Goal: Transaction & Acquisition: Purchase product/service

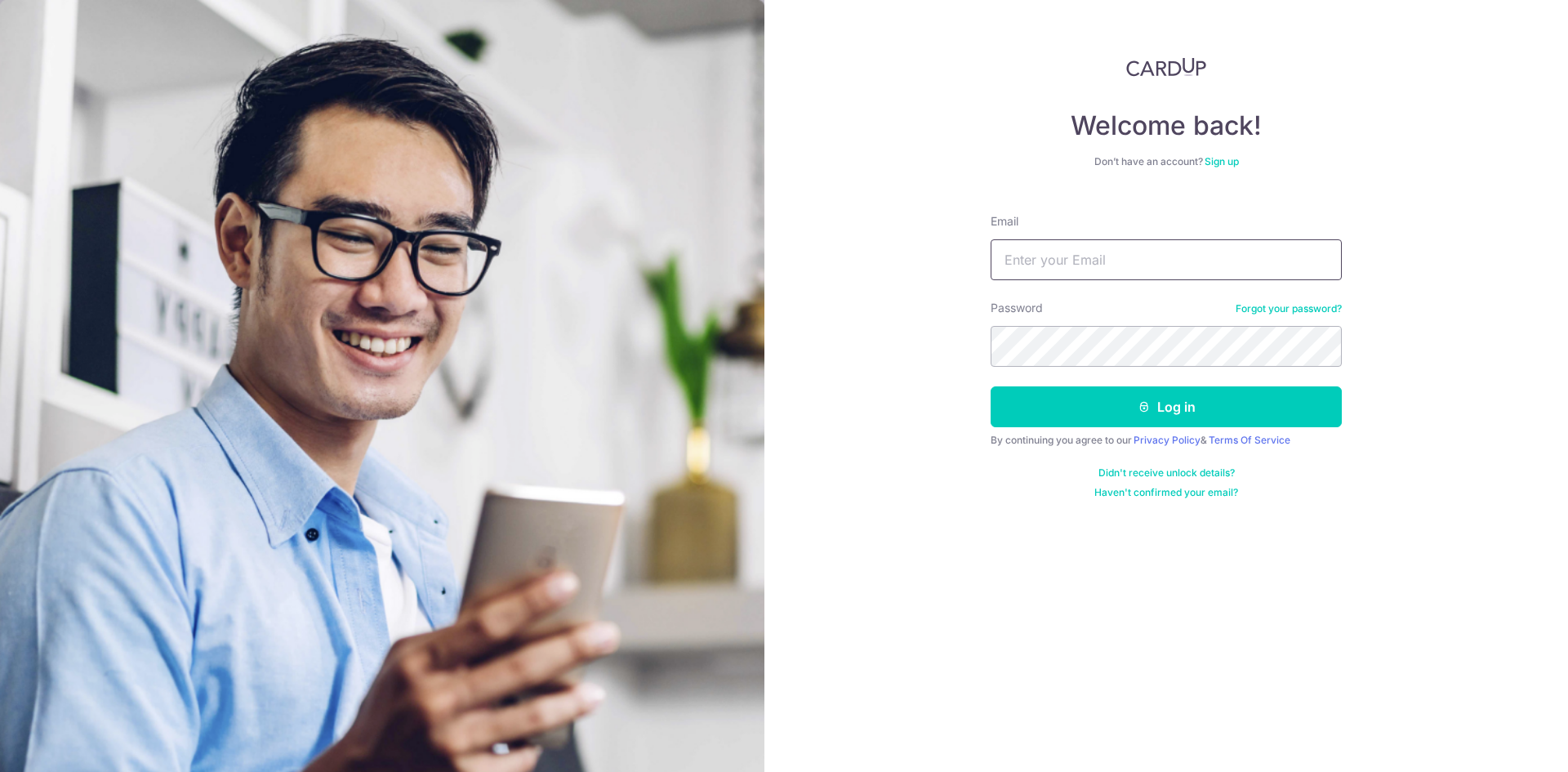
drag, startPoint x: 0, startPoint y: 0, endPoint x: 1105, endPoint y: 255, distance: 1134.0
click at [1105, 255] on input "Email" at bounding box center [1166, 260] width 351 height 41
type input "rj.dharmawan@gmail.com"
click at [991, 386] on button "Log in" at bounding box center [1166, 407] width 351 height 41
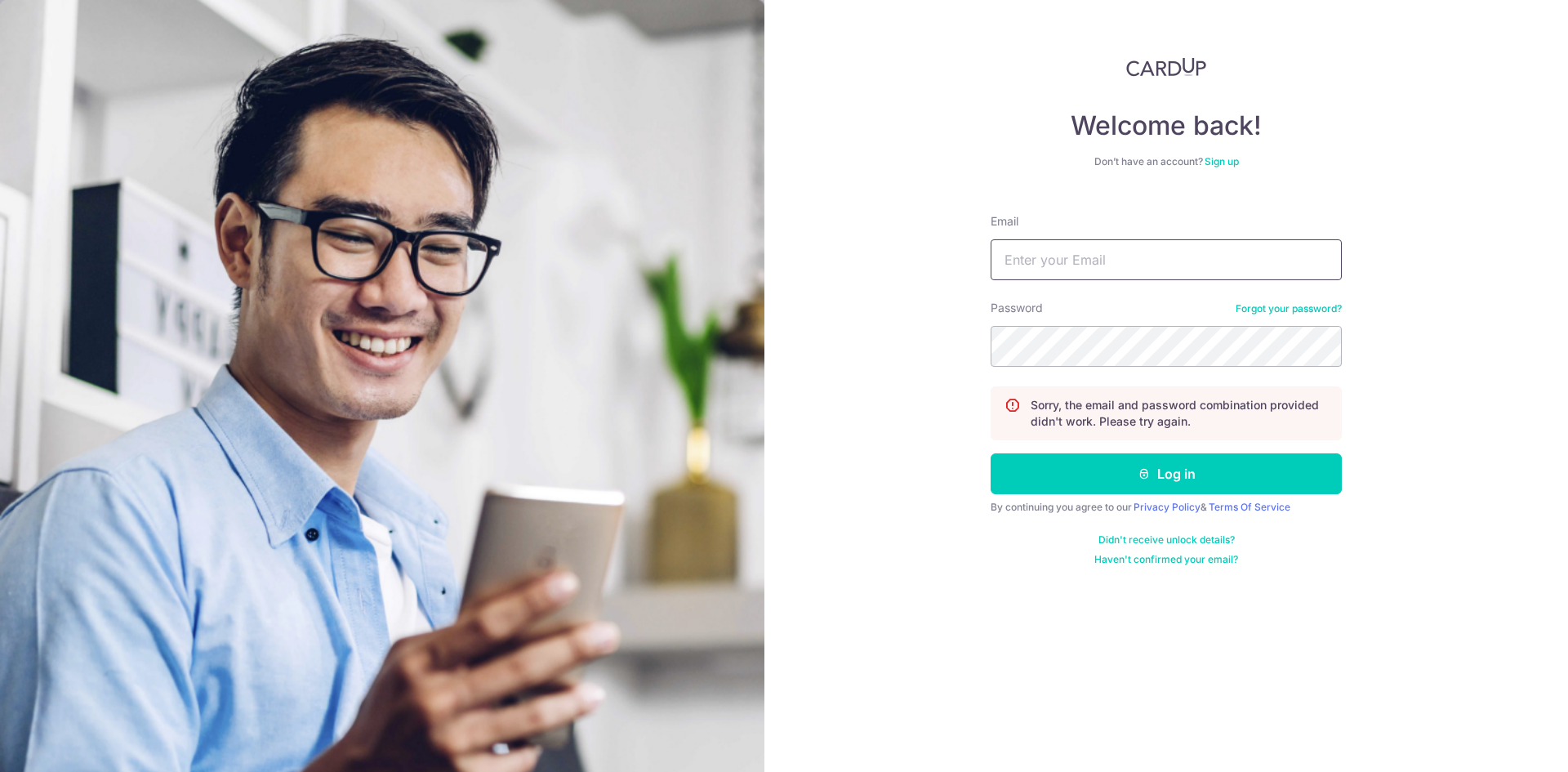
click at [1112, 270] on input "Email" at bounding box center [1166, 260] width 351 height 41
type input "rj.dharmawan@gmail.com"
click at [933, 349] on div "Welcome back! Don’t have an account? Sign up Email rj.dharmawan@gmail.com Passw…" at bounding box center [1166, 386] width 804 height 772
click at [991, 453] on button "Log in" at bounding box center [1166, 473] width 351 height 41
click at [1116, 249] on input "Email" at bounding box center [1166, 260] width 351 height 41
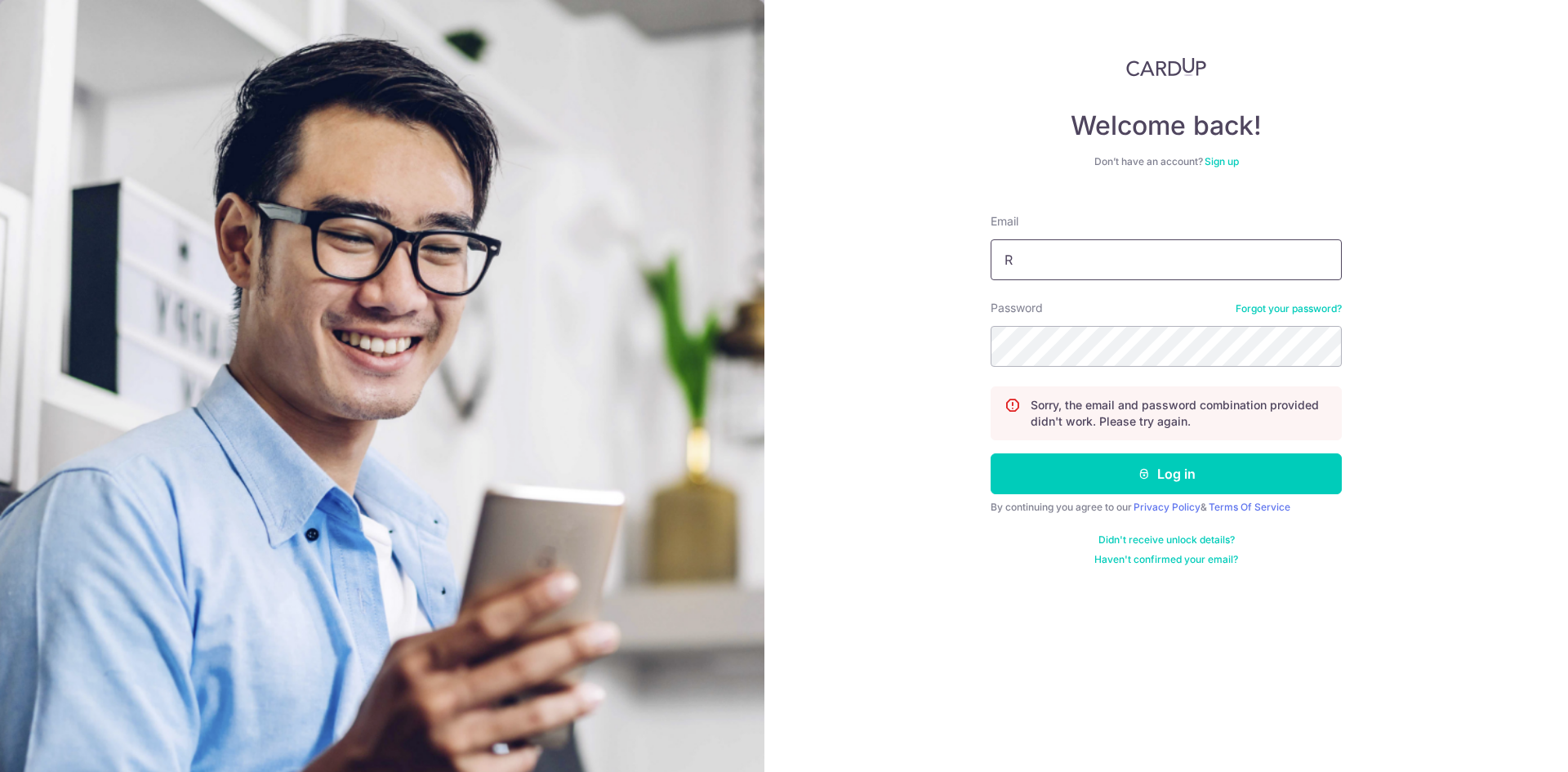
type input "rj.dharmawan@gmail.com"
click at [1299, 312] on link "Forgot your password?" at bounding box center [1287, 309] width 106 height 13
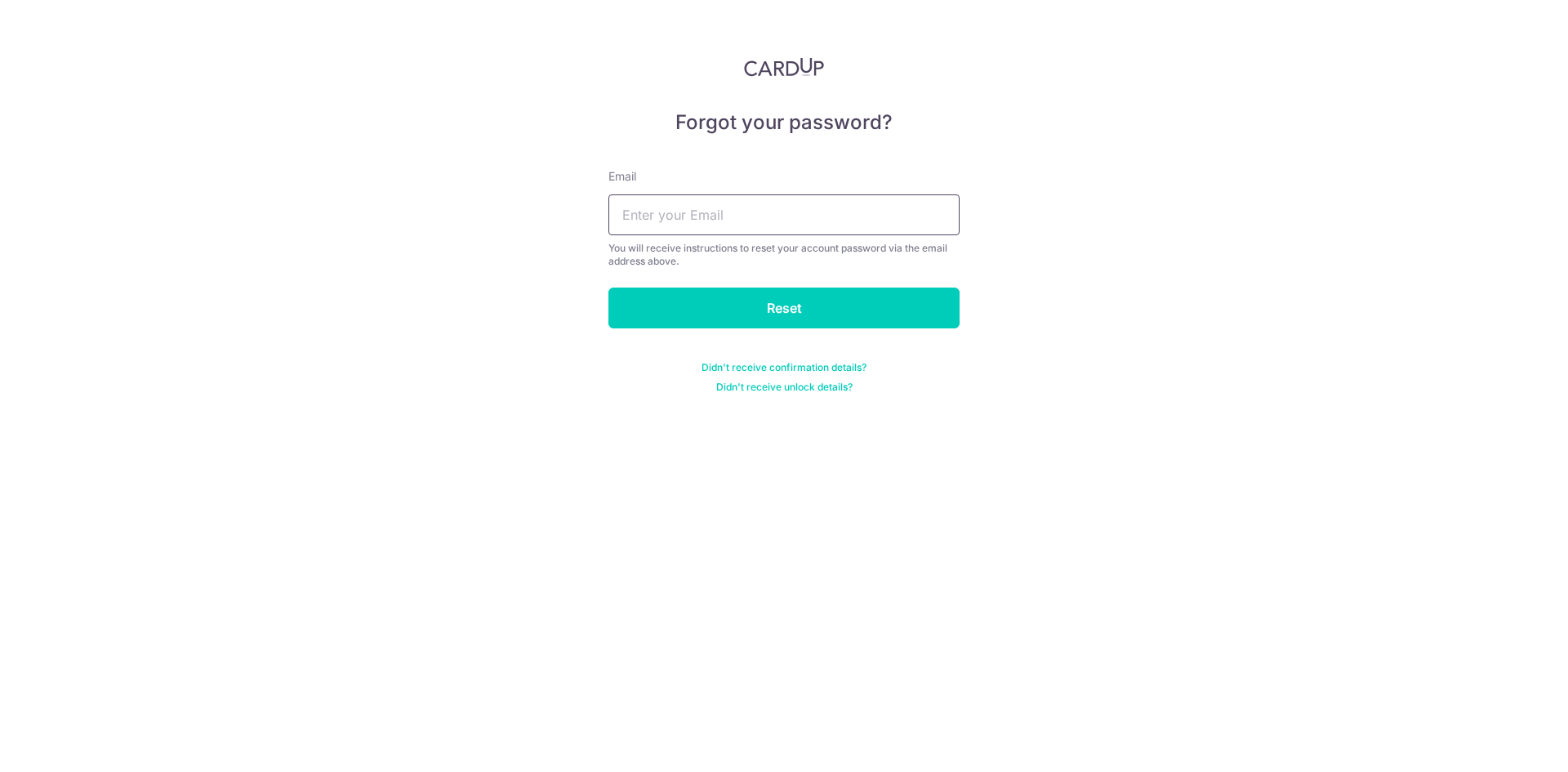
click at [765, 214] on input "text" at bounding box center [783, 215] width 351 height 41
type input "rj.dharmawan@gmail.com"
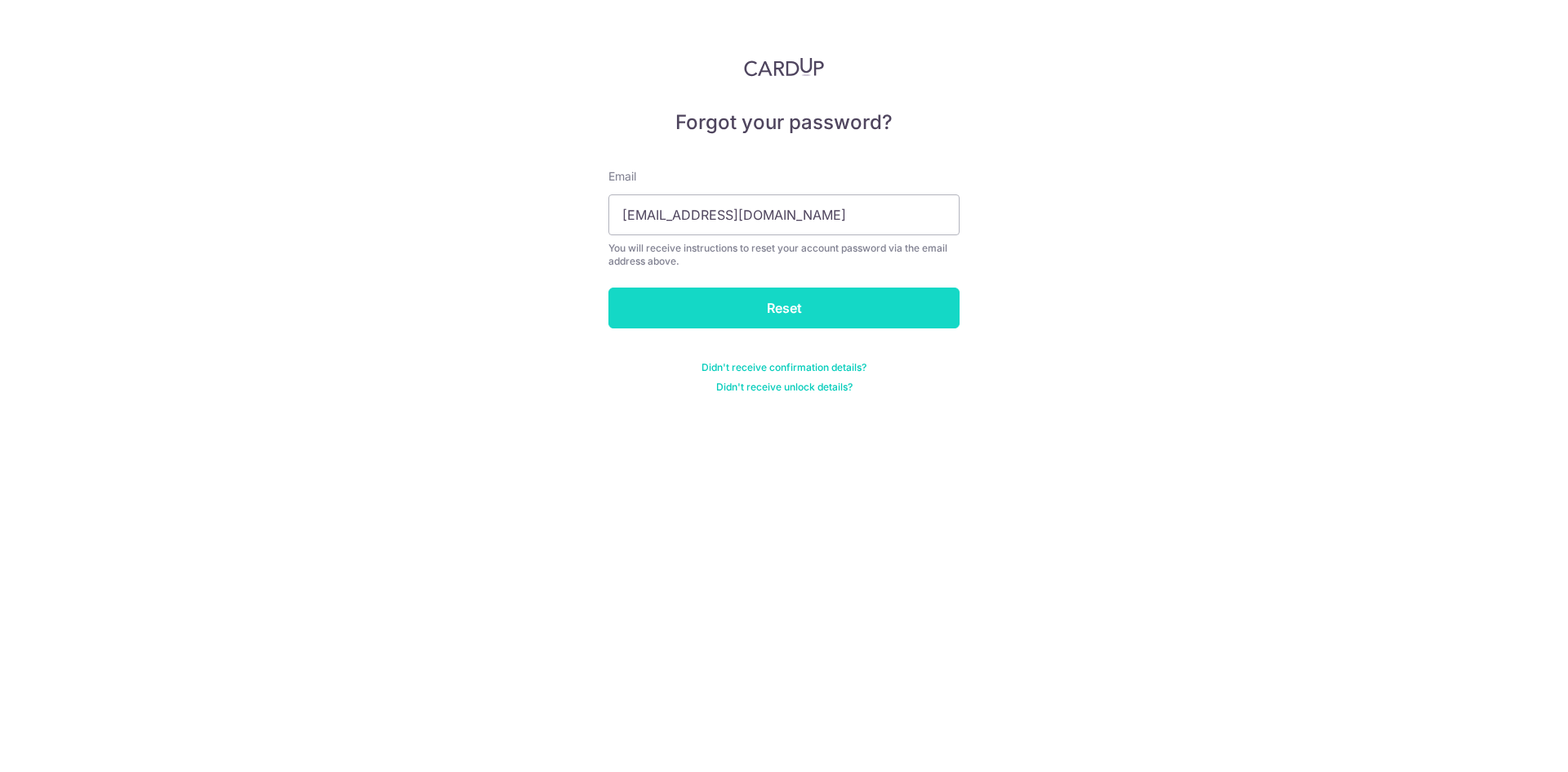
click at [789, 315] on input "Reset" at bounding box center [783, 308] width 351 height 41
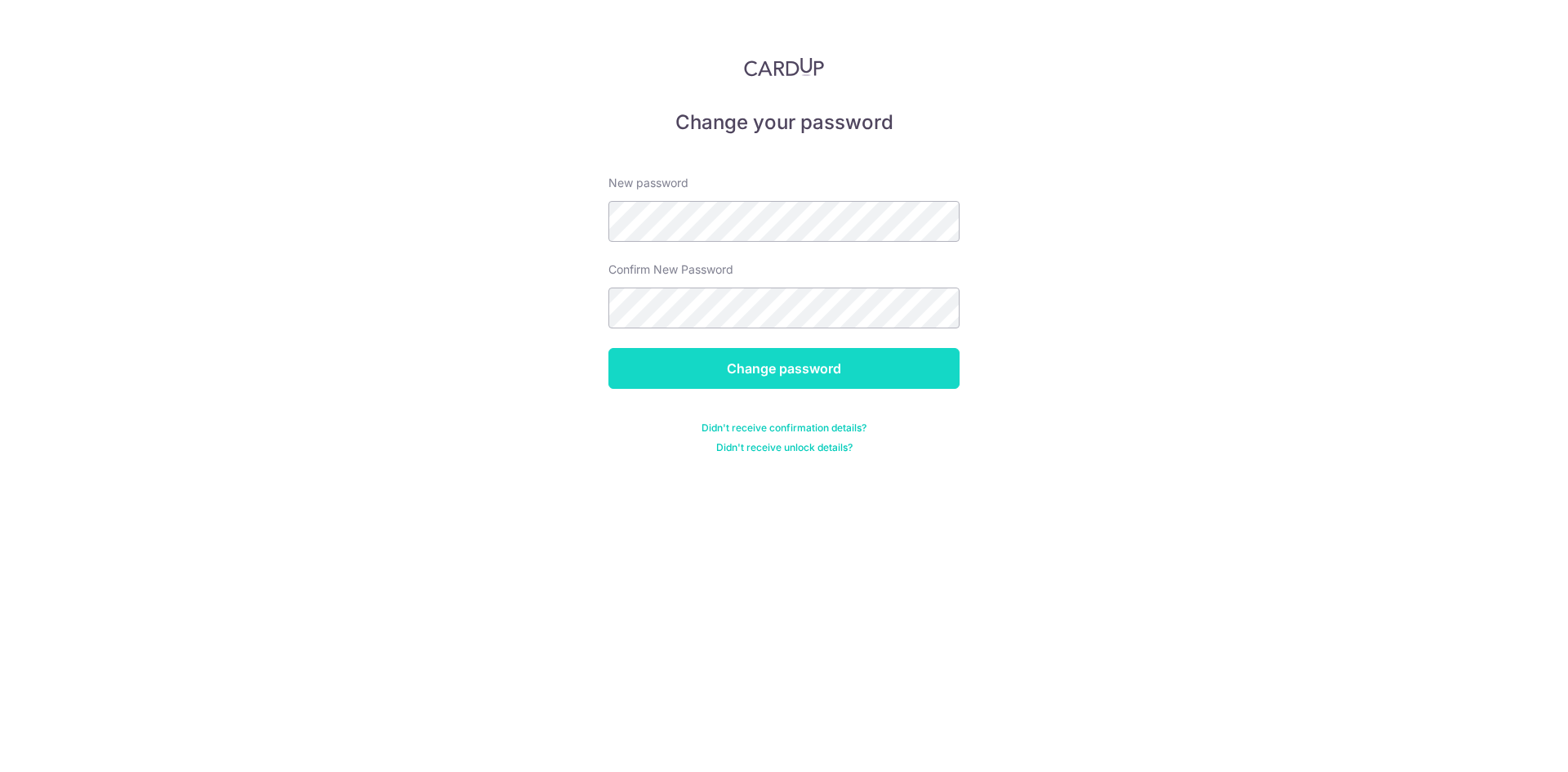
click at [775, 370] on input "Change password" at bounding box center [783, 369] width 351 height 41
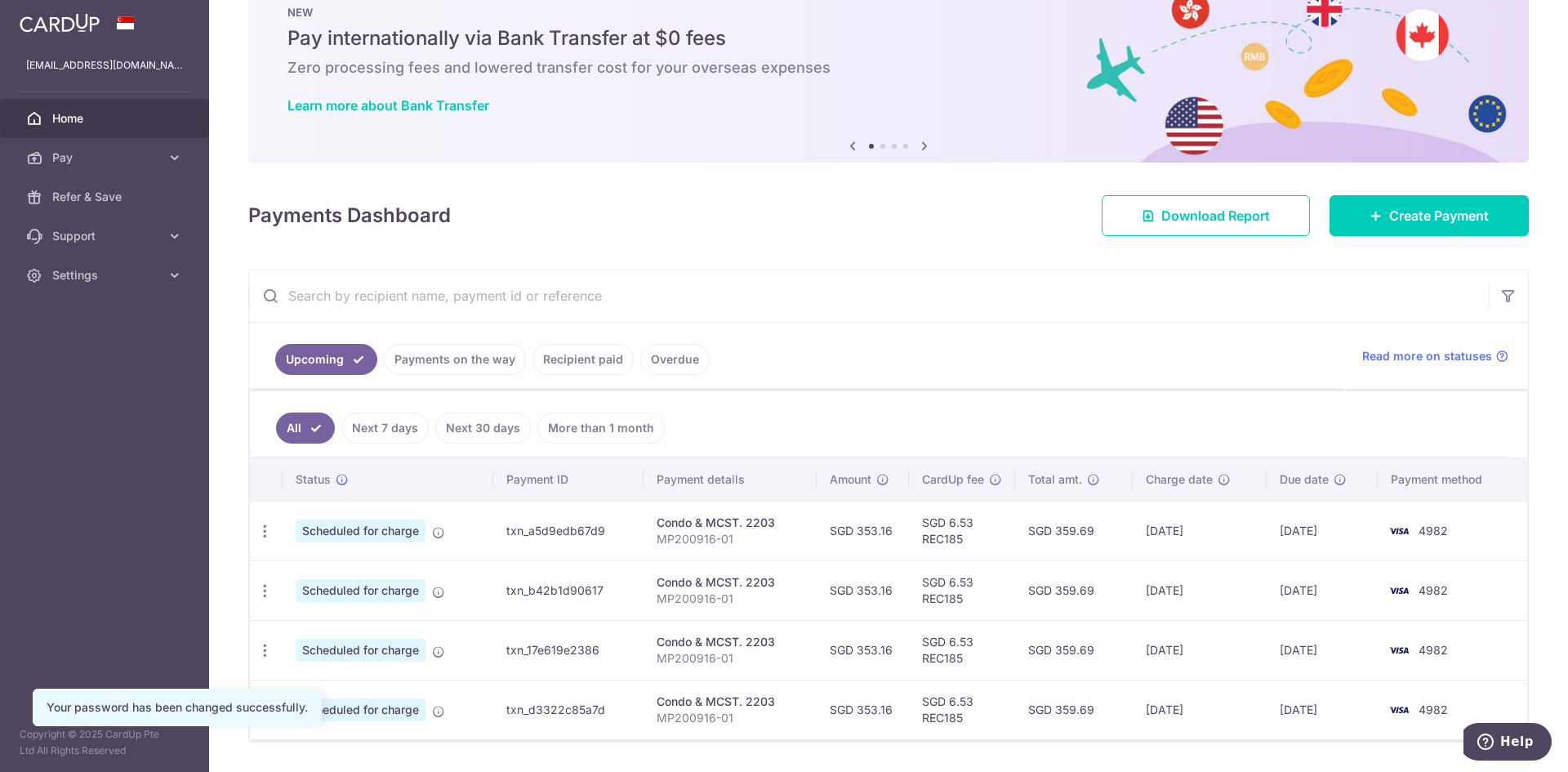
scroll to position [81, 0]
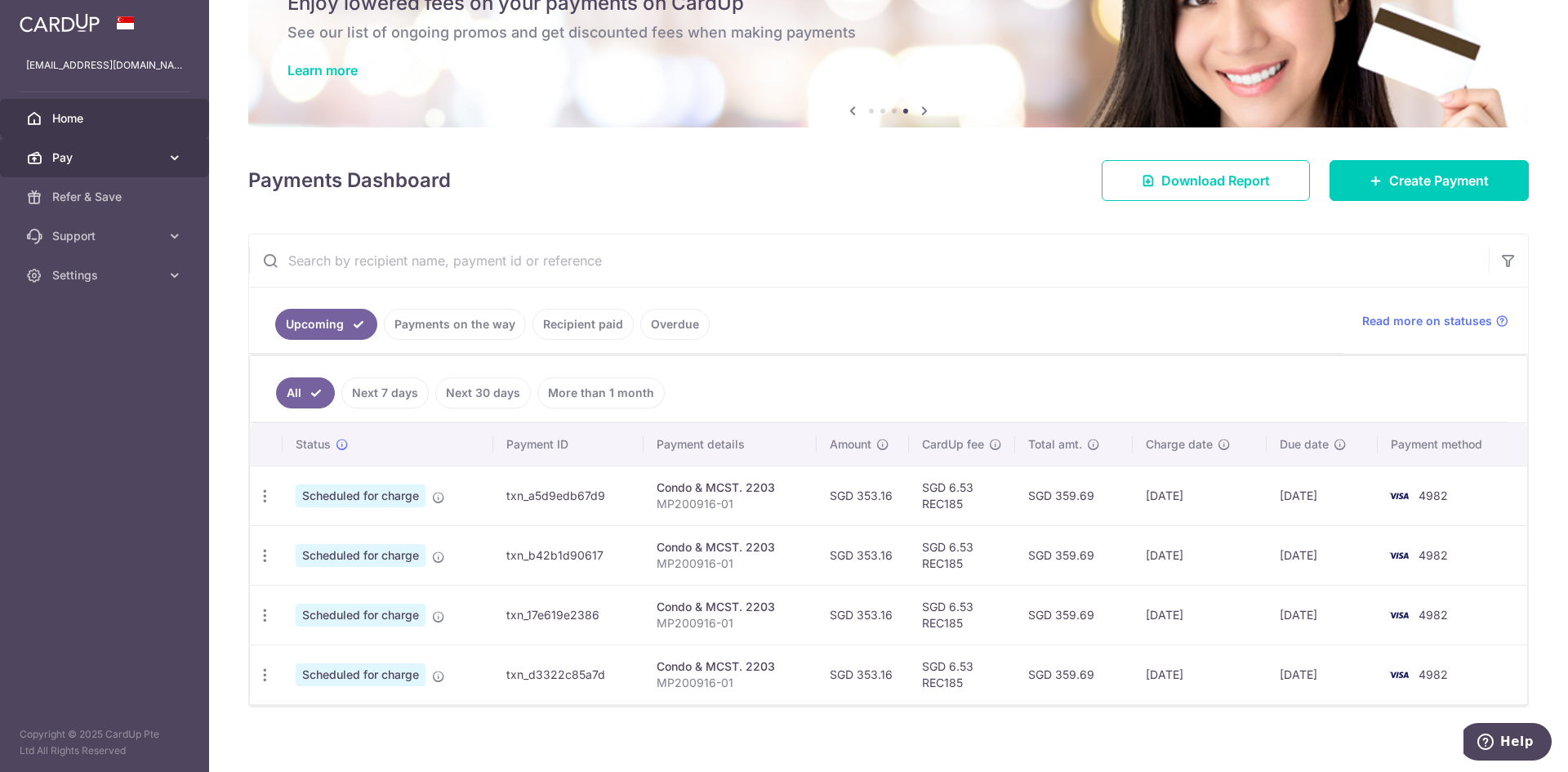
click at [179, 151] on icon at bounding box center [174, 157] width 16 height 16
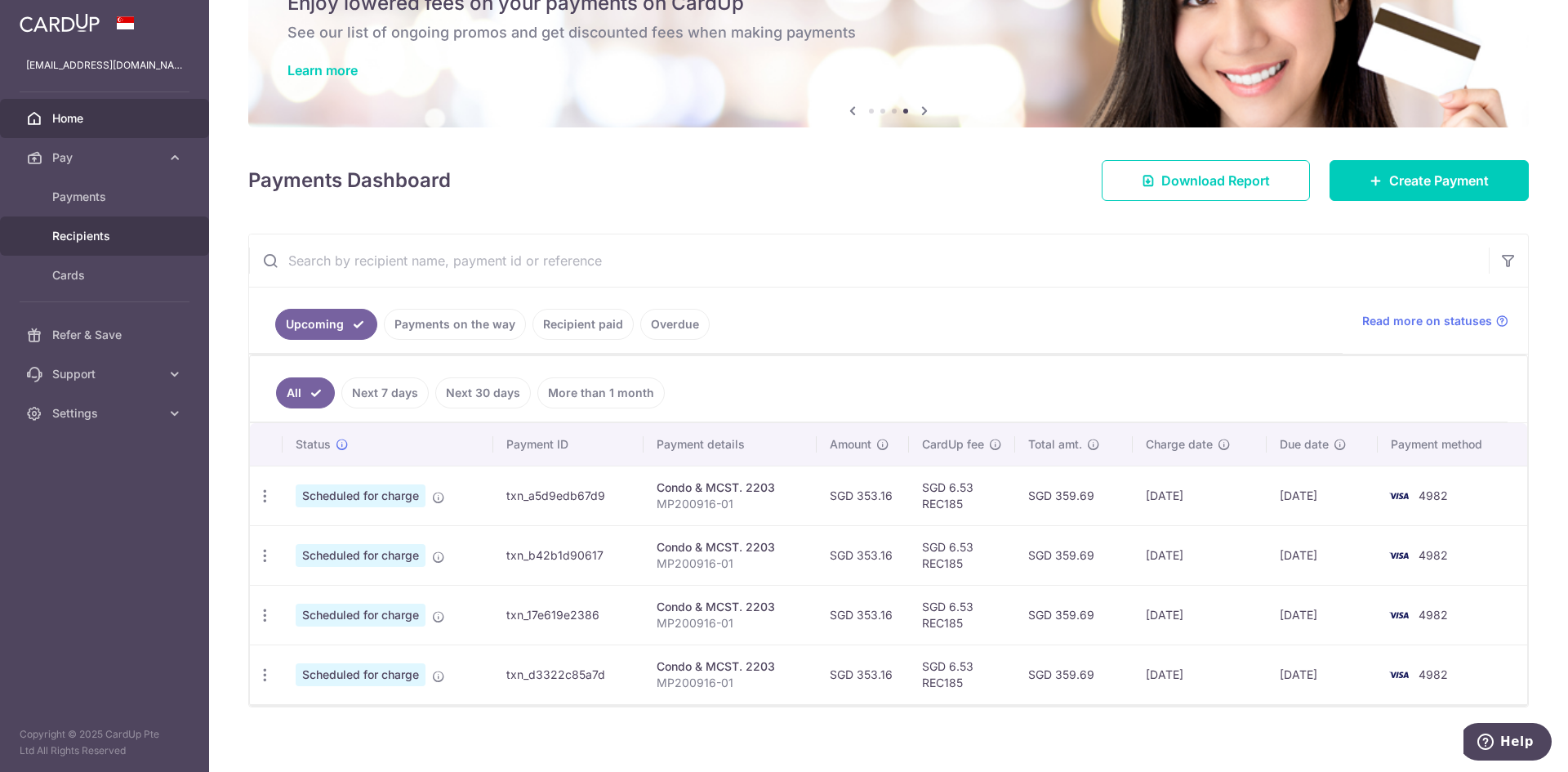
click at [85, 239] on span "Recipients" at bounding box center [106, 235] width 108 height 16
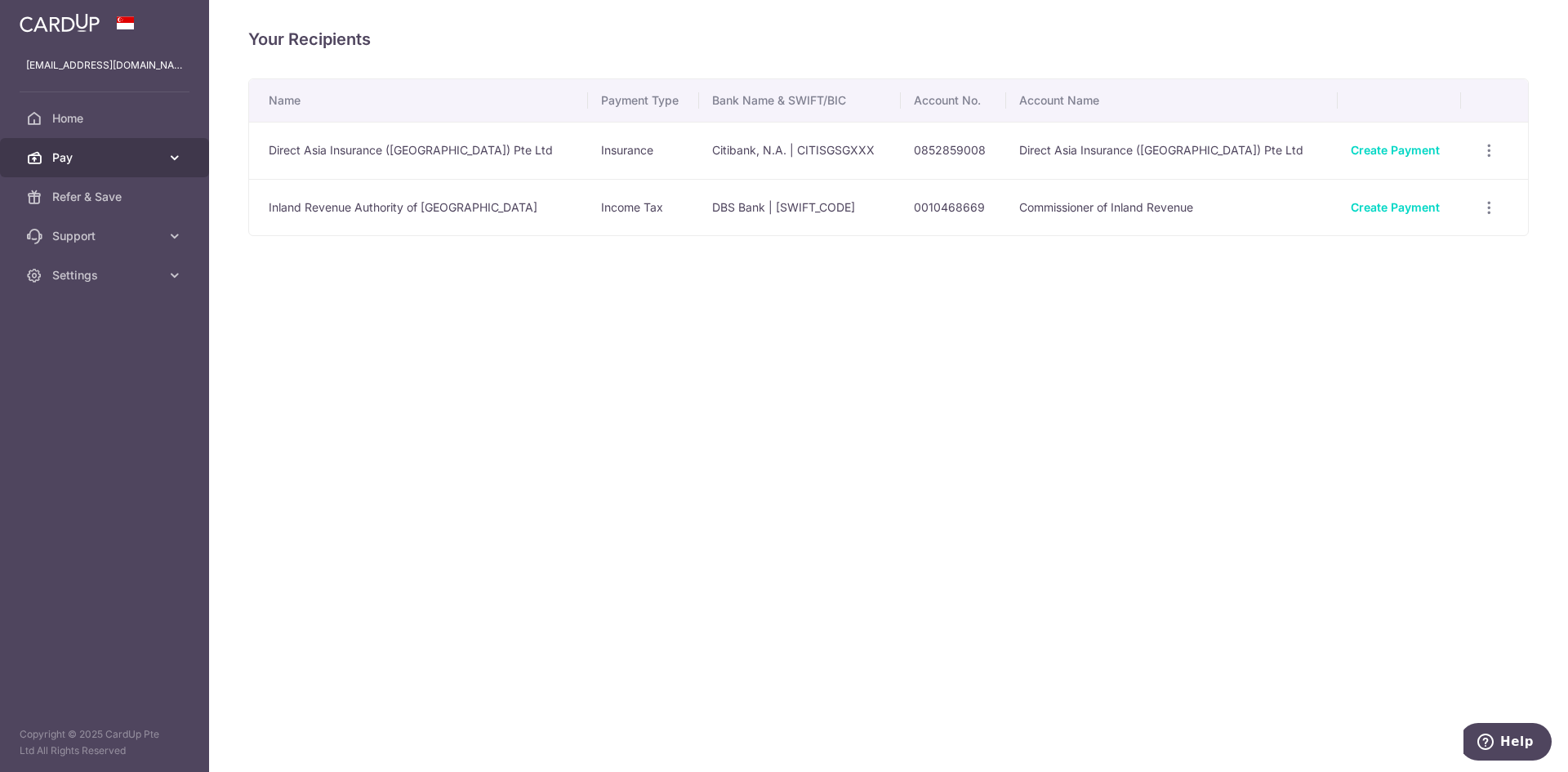
click at [175, 157] on icon at bounding box center [174, 157] width 16 height 16
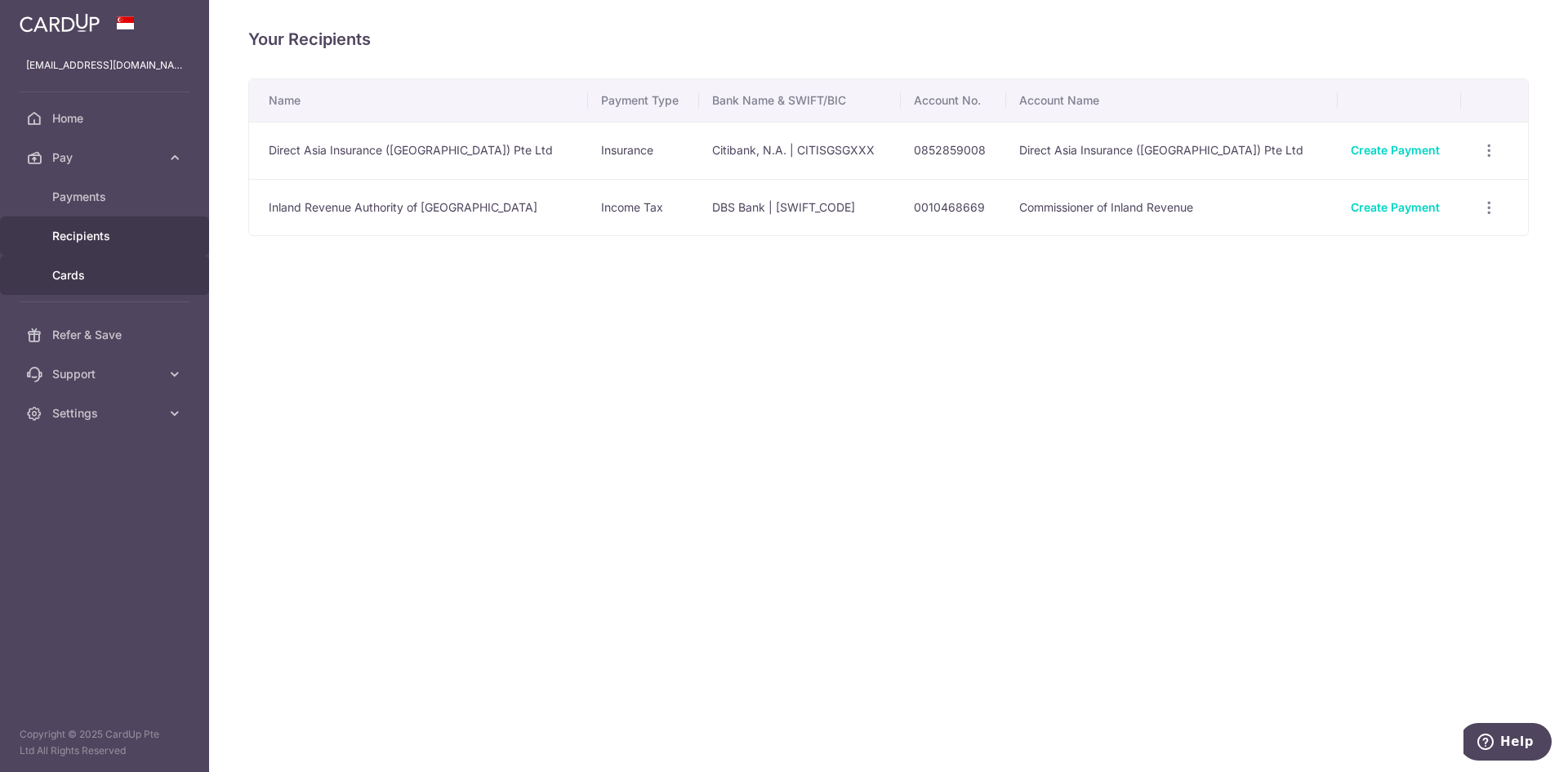
click at [78, 272] on span "Cards" at bounding box center [106, 274] width 108 height 16
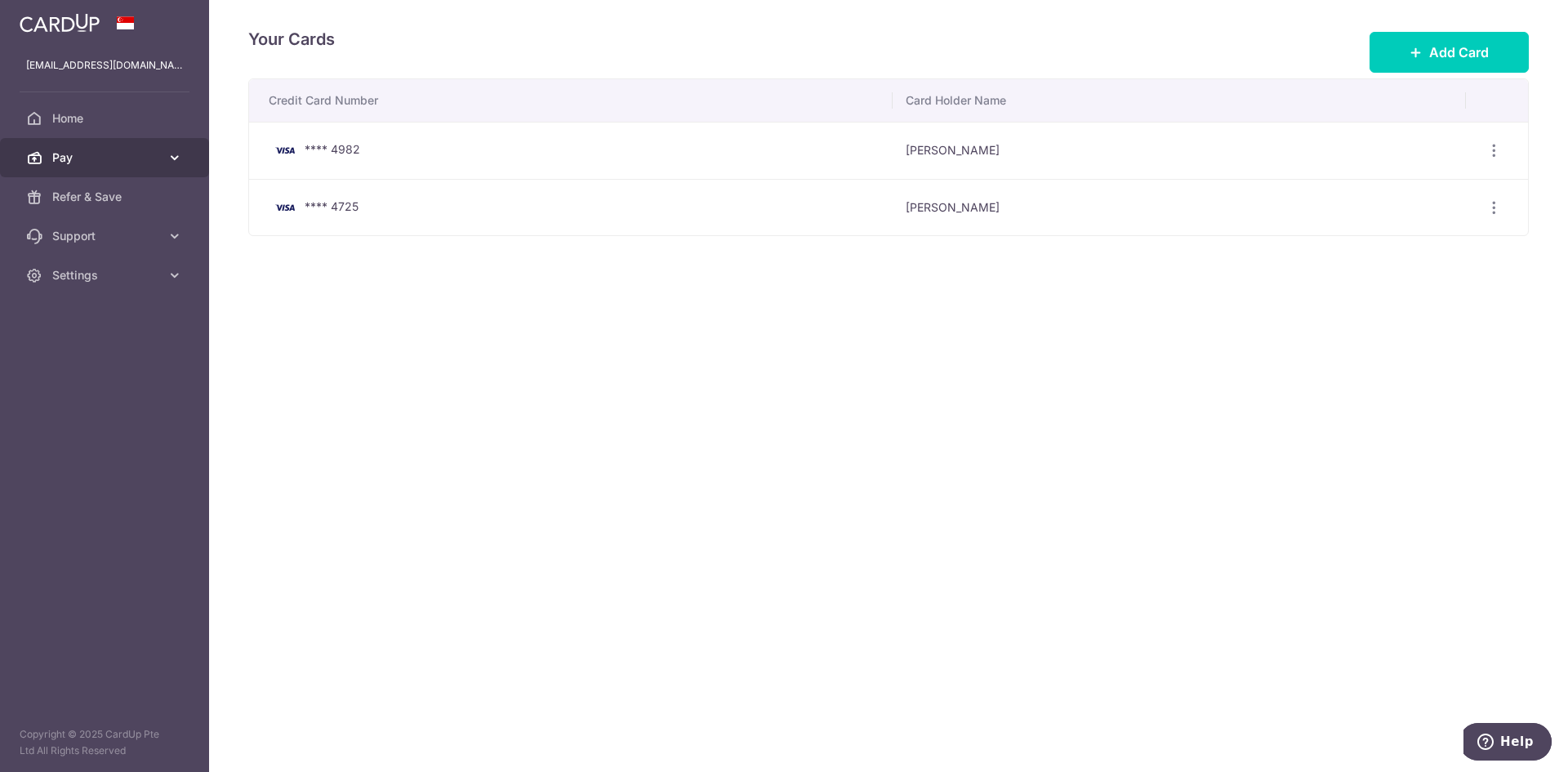
click at [176, 160] on icon at bounding box center [174, 157] width 16 height 16
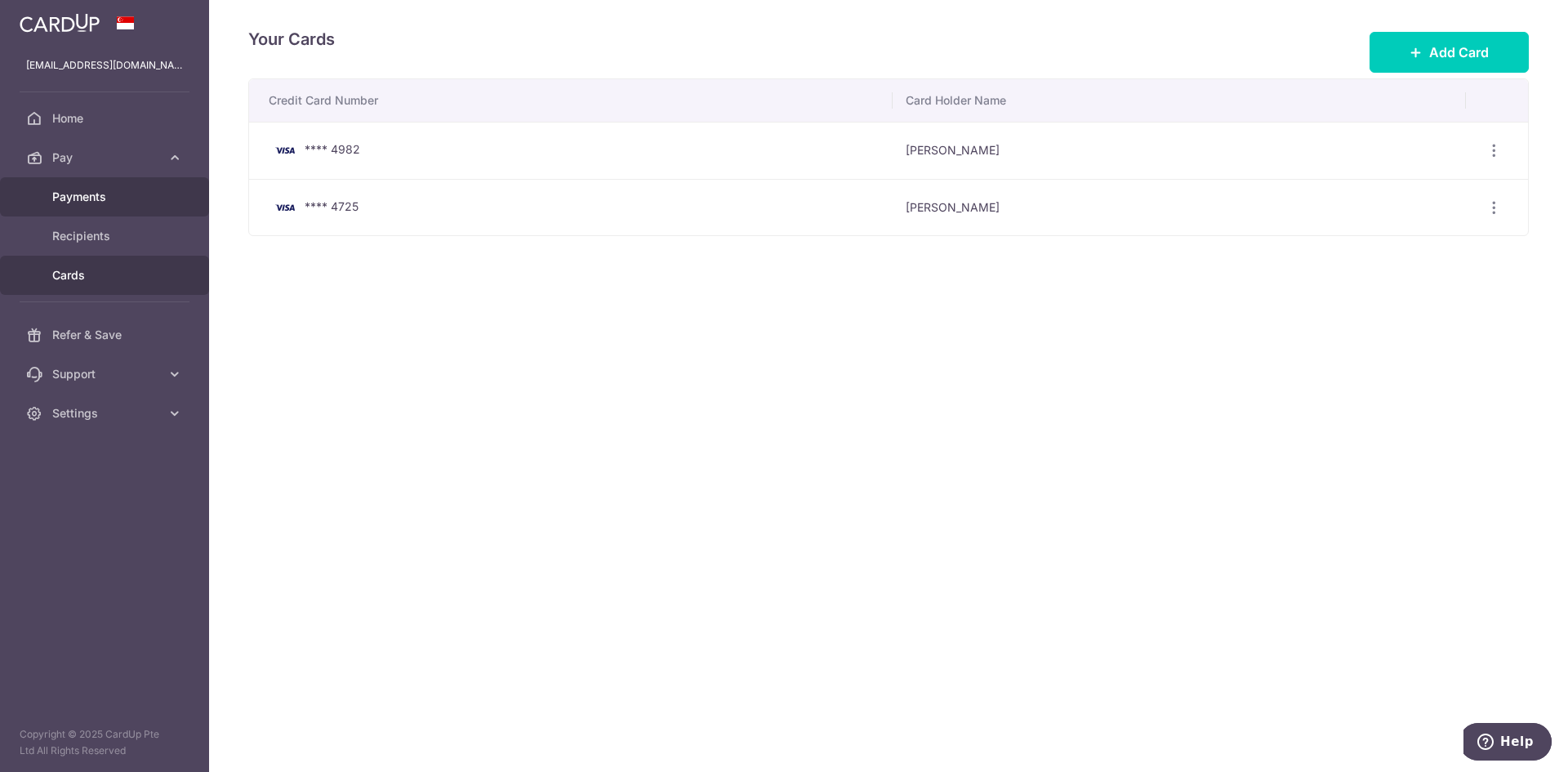
click at [84, 197] on span "Payments" at bounding box center [106, 197] width 108 height 16
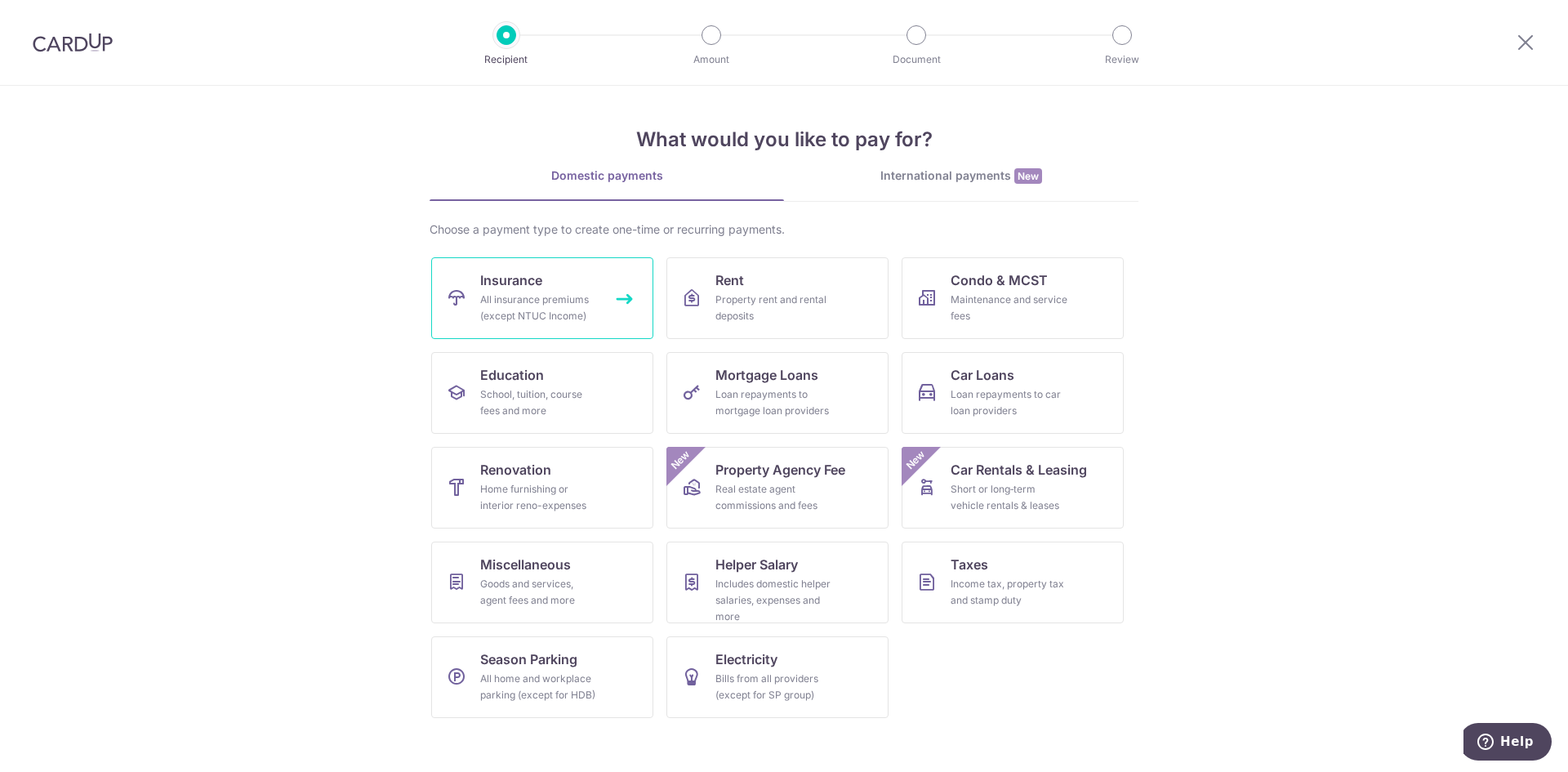
click at [519, 295] on div "All insurance premiums (except NTUC Income)" at bounding box center [539, 308] width 118 height 33
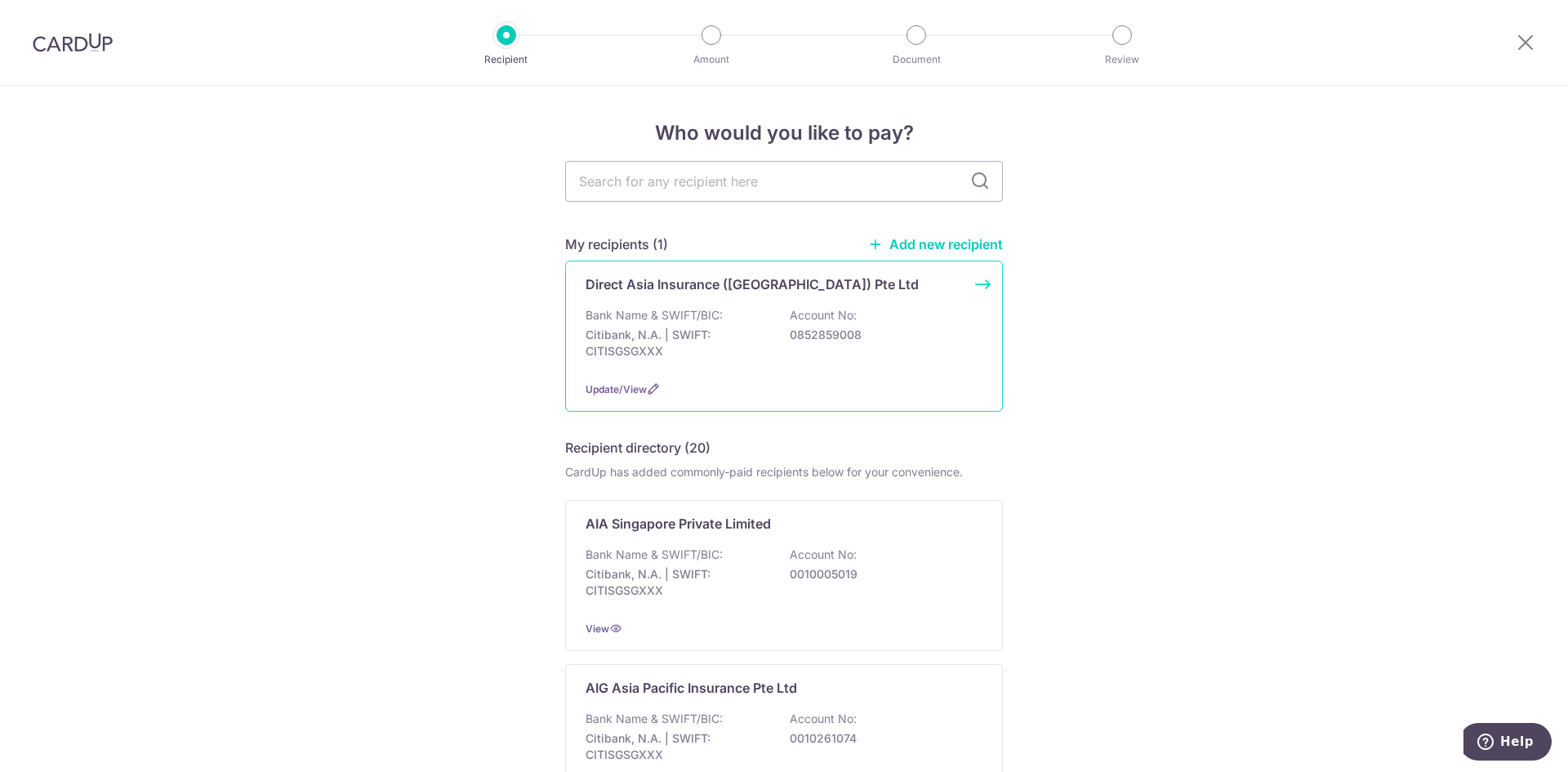
type input "a"
type input "AIA"
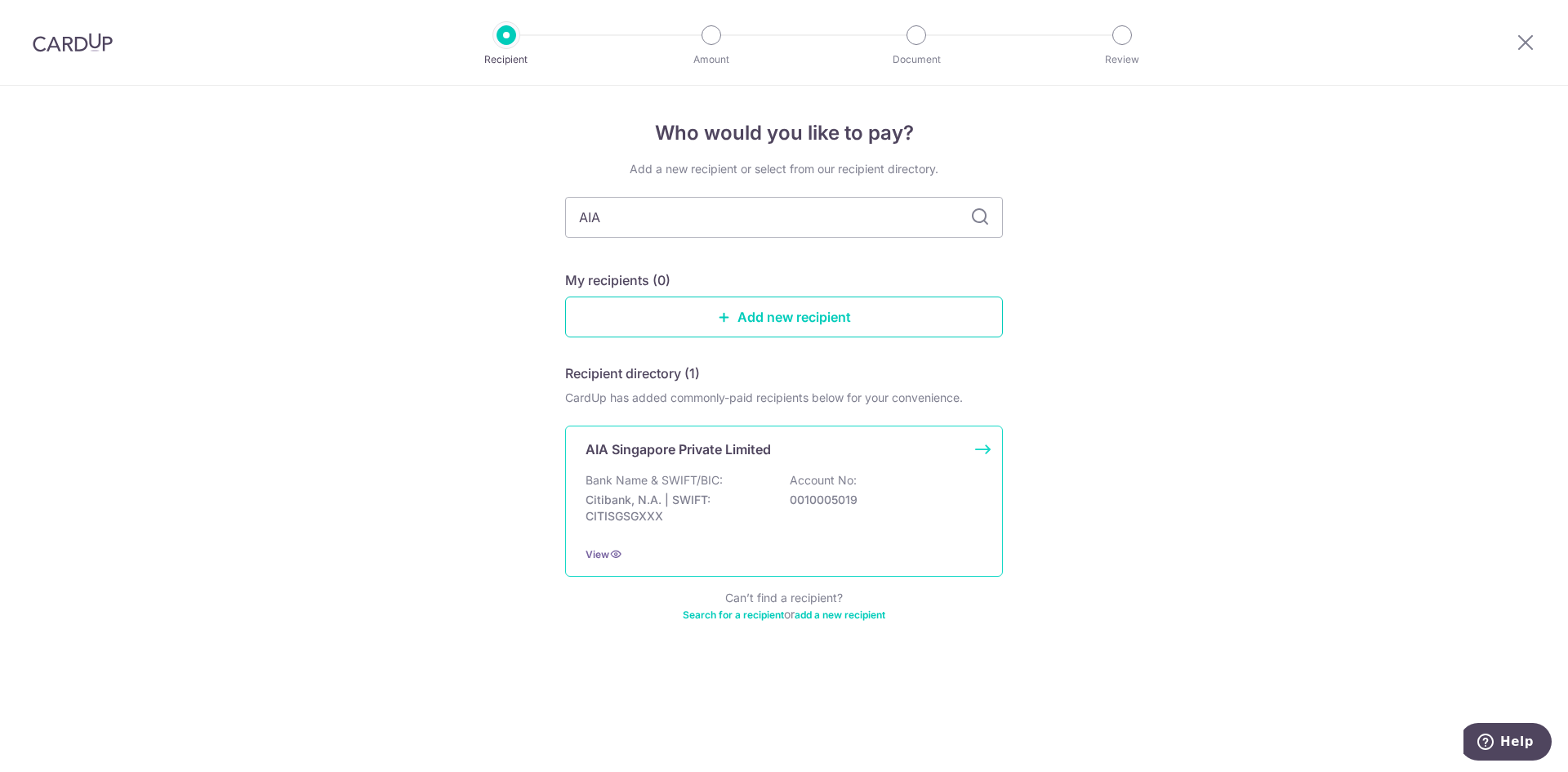
click at [627, 507] on p "Citibank, N.A. | SWIFT: CITISGSGXXX" at bounding box center [676, 507] width 182 height 33
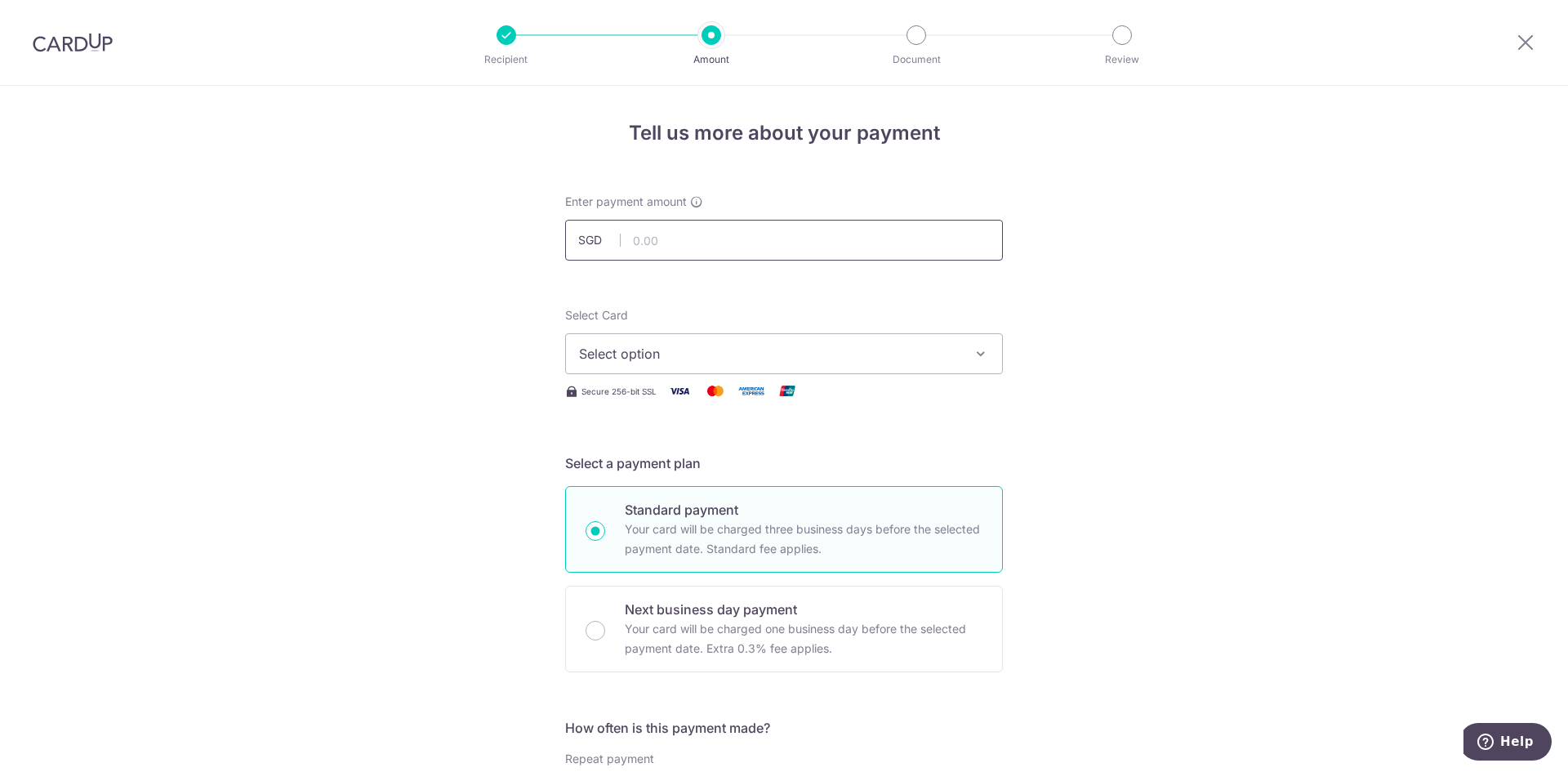
click at [824, 238] on input "text" at bounding box center [784, 240] width 438 height 41
type input "12,000.00"
click at [980, 352] on icon "button" at bounding box center [980, 353] width 16 height 16
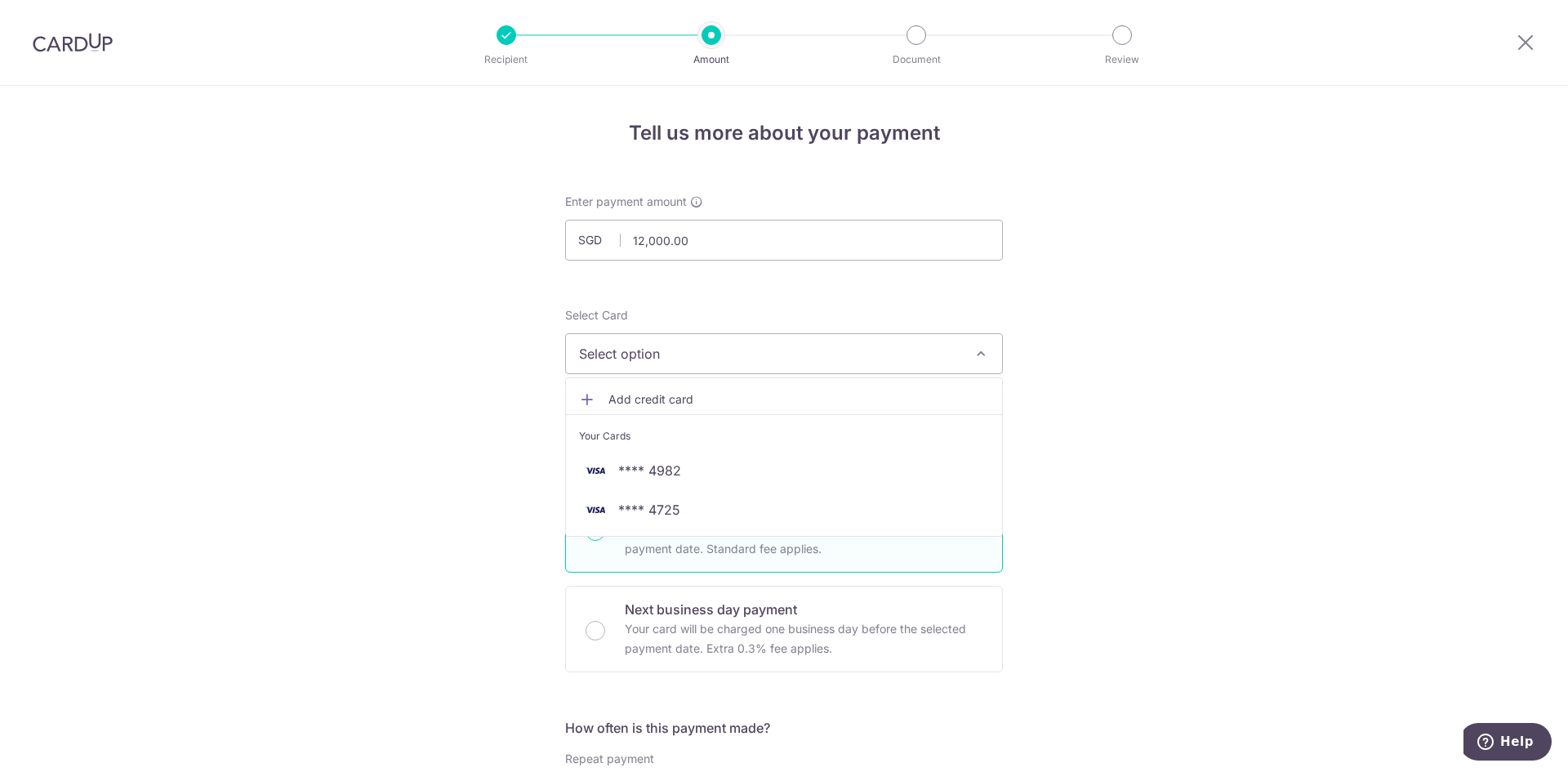
click at [583, 401] on icon at bounding box center [587, 399] width 16 height 16
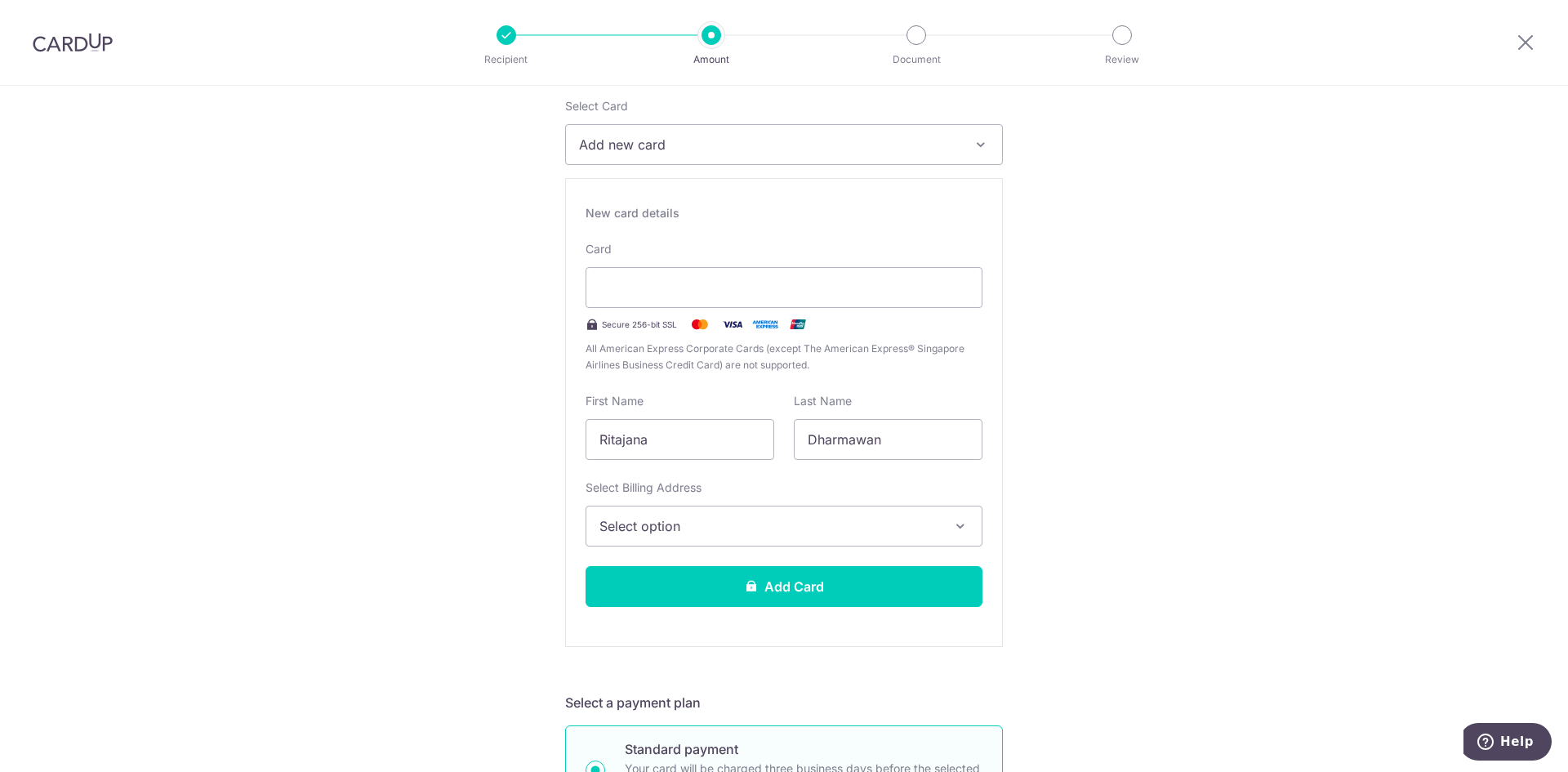
scroll to position [245, 0]
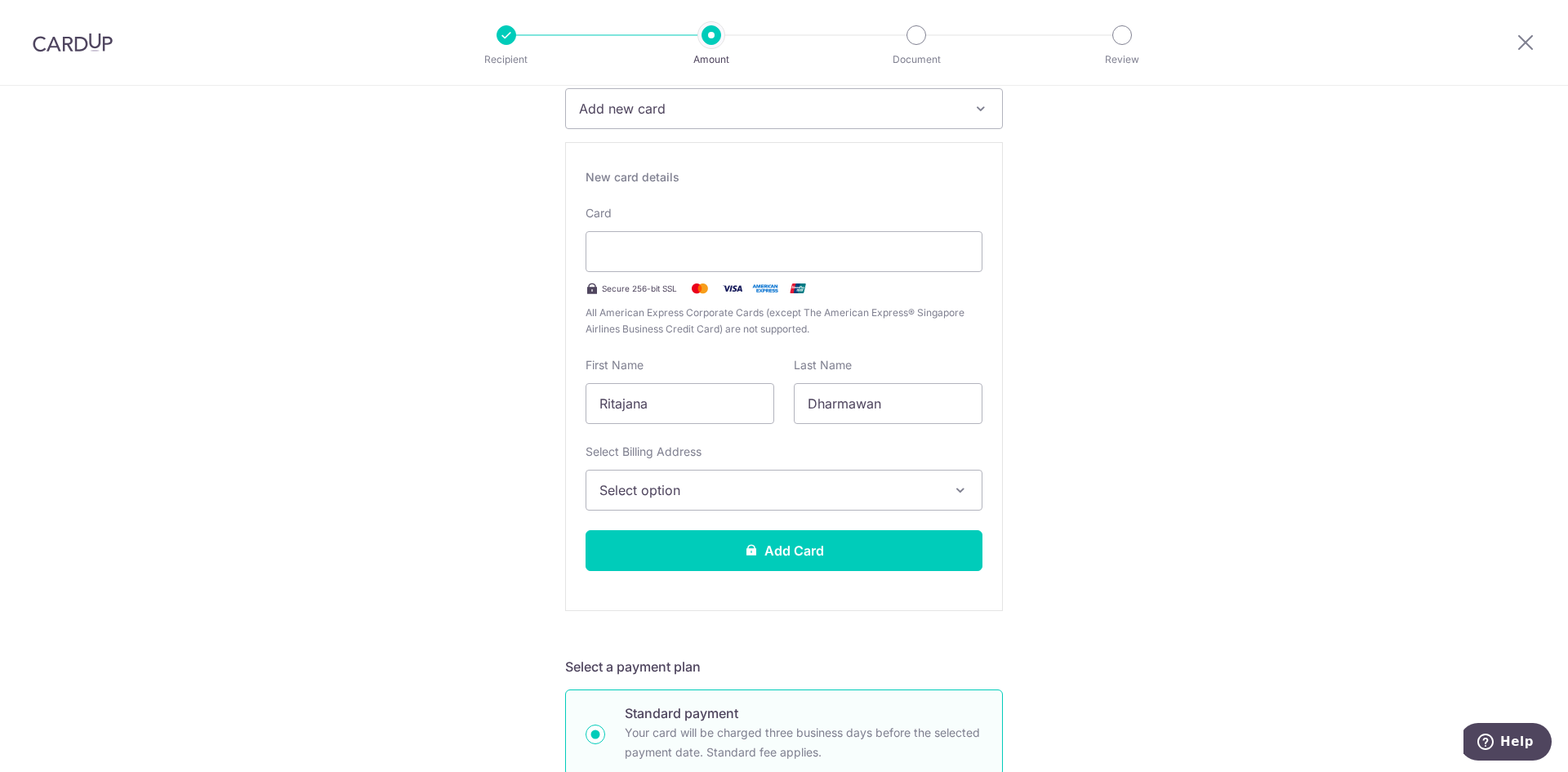
click at [959, 479] on button "Select option" at bounding box center [784, 490] width 397 height 41
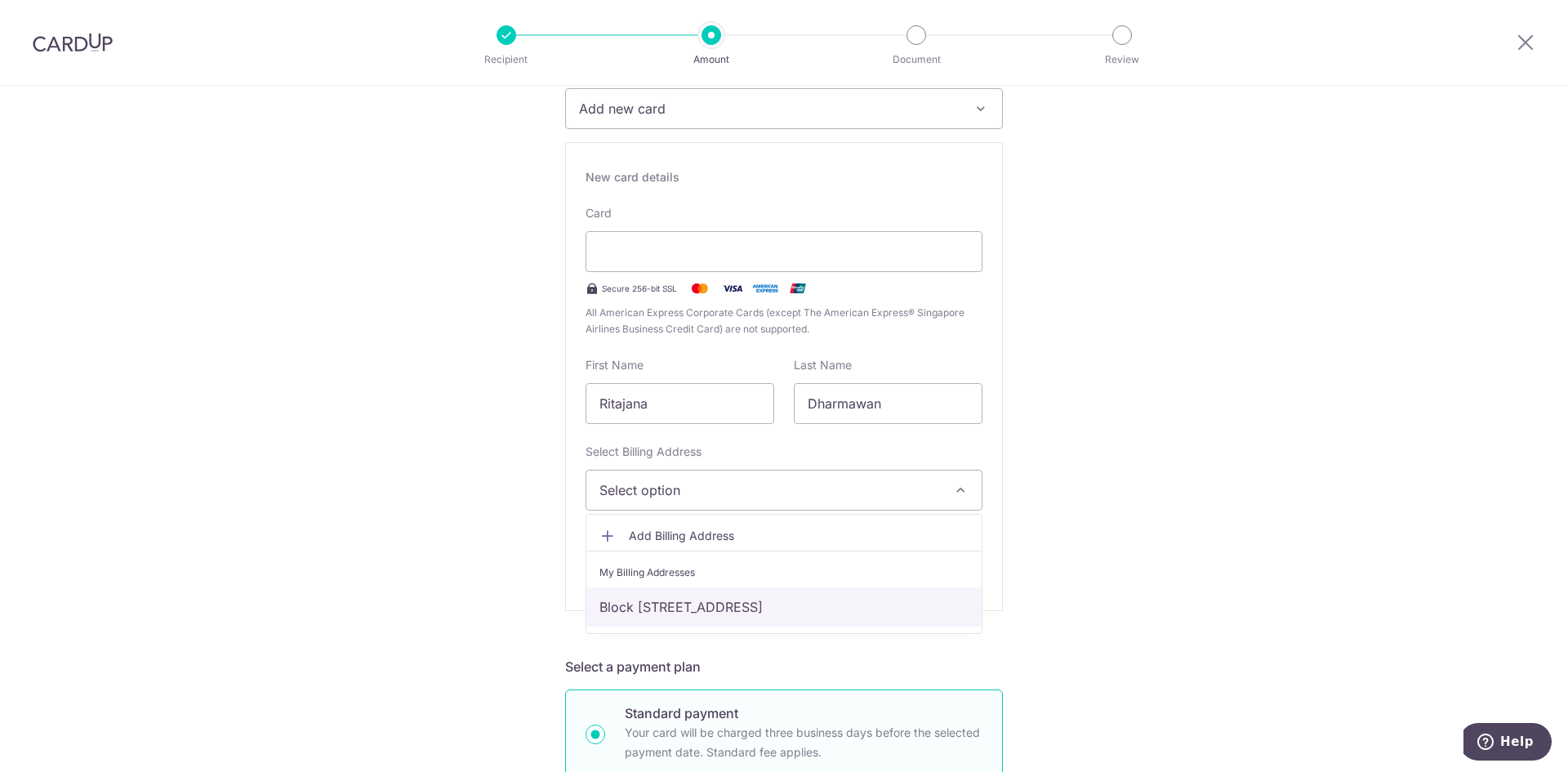
click at [694, 607] on link "Block [STREET_ADDRESS]" at bounding box center [784, 606] width 395 height 39
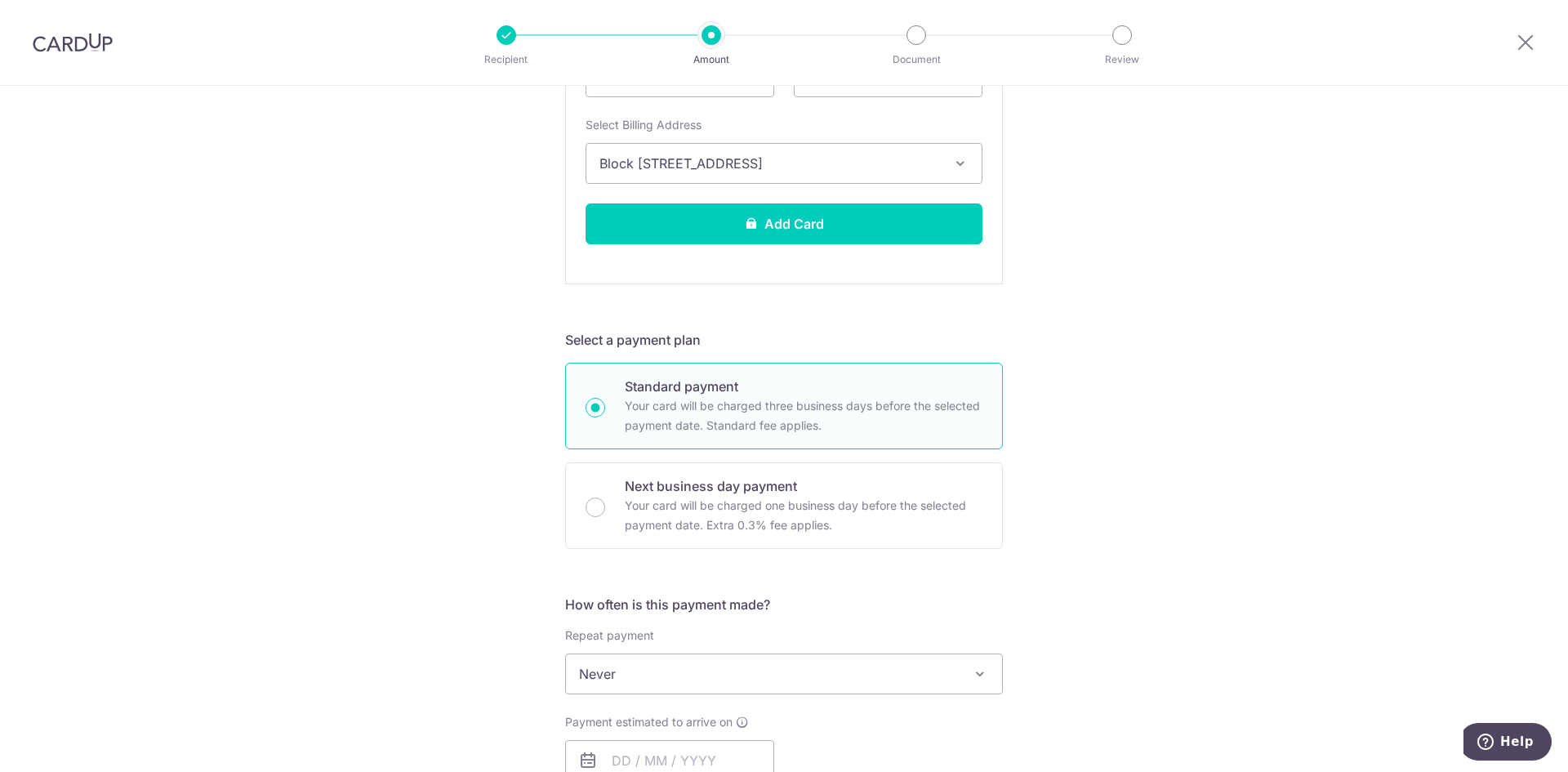
scroll to position [653, 0]
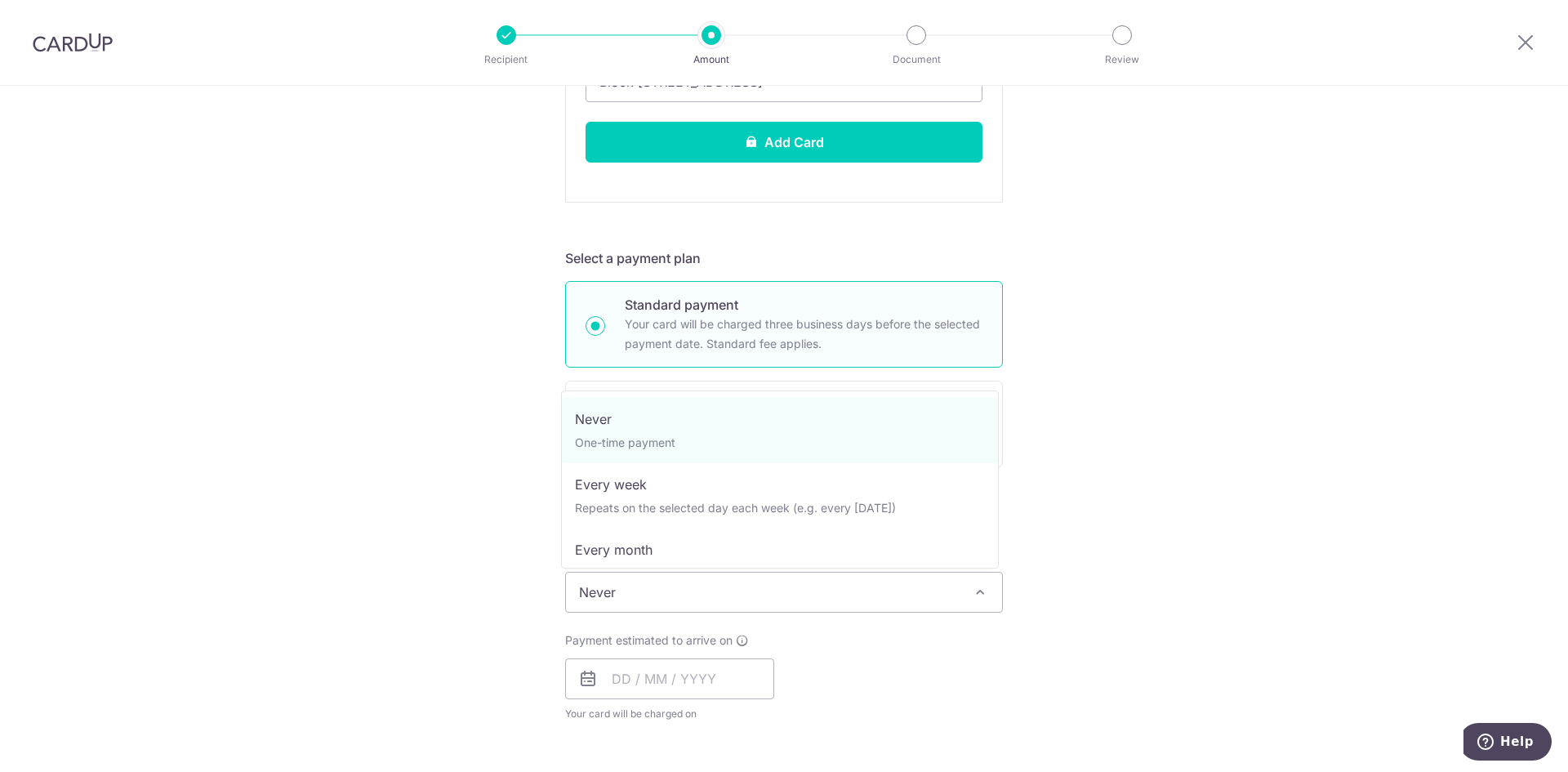
click at [980, 591] on span at bounding box center [980, 591] width 20 height 20
click at [1076, 531] on div "Tell us more about your payment Enter payment amount SGD 12,000.00 12000.00 Sel…" at bounding box center [784, 395] width 1568 height 1926
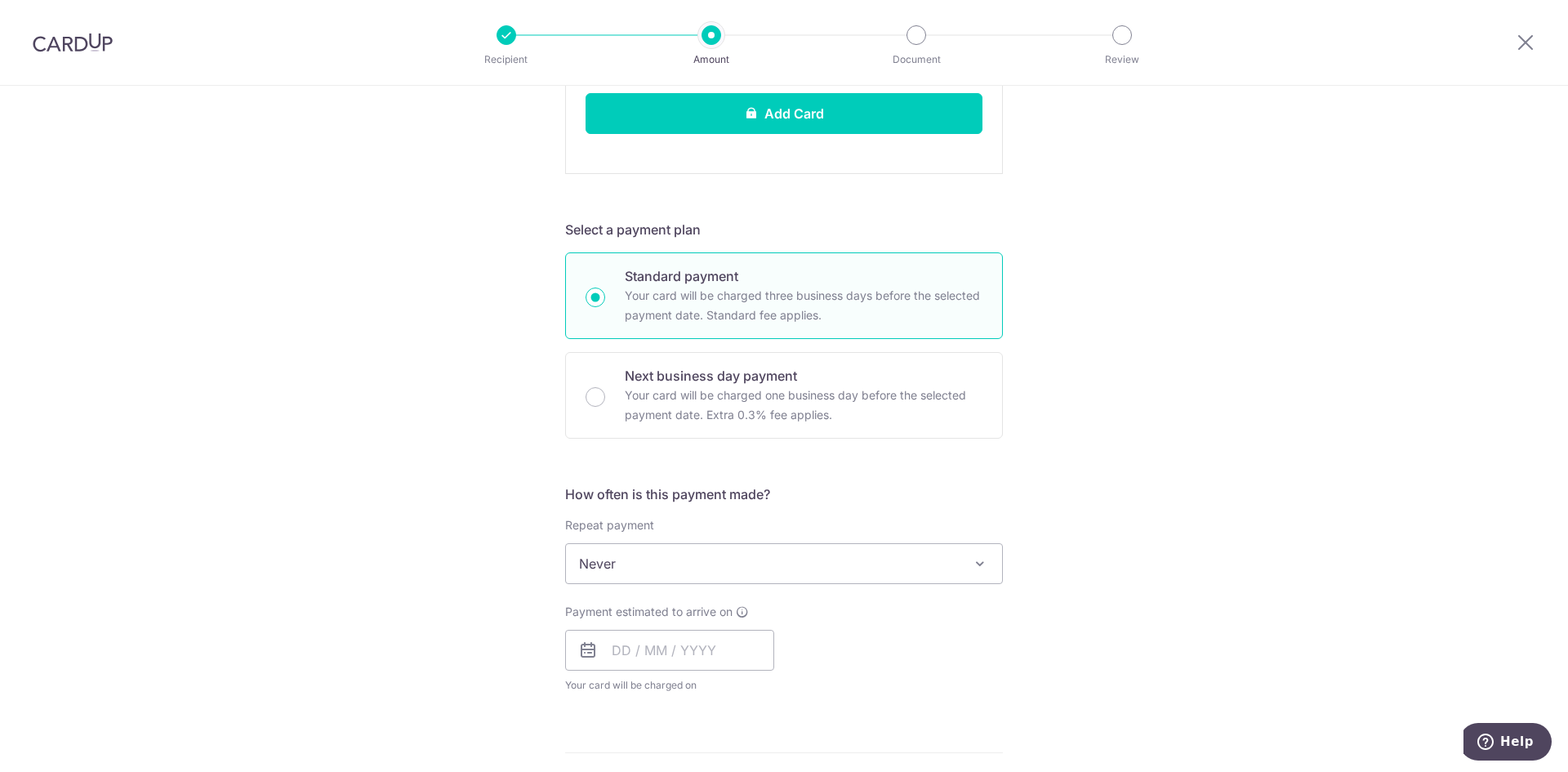
scroll to position [735, 0]
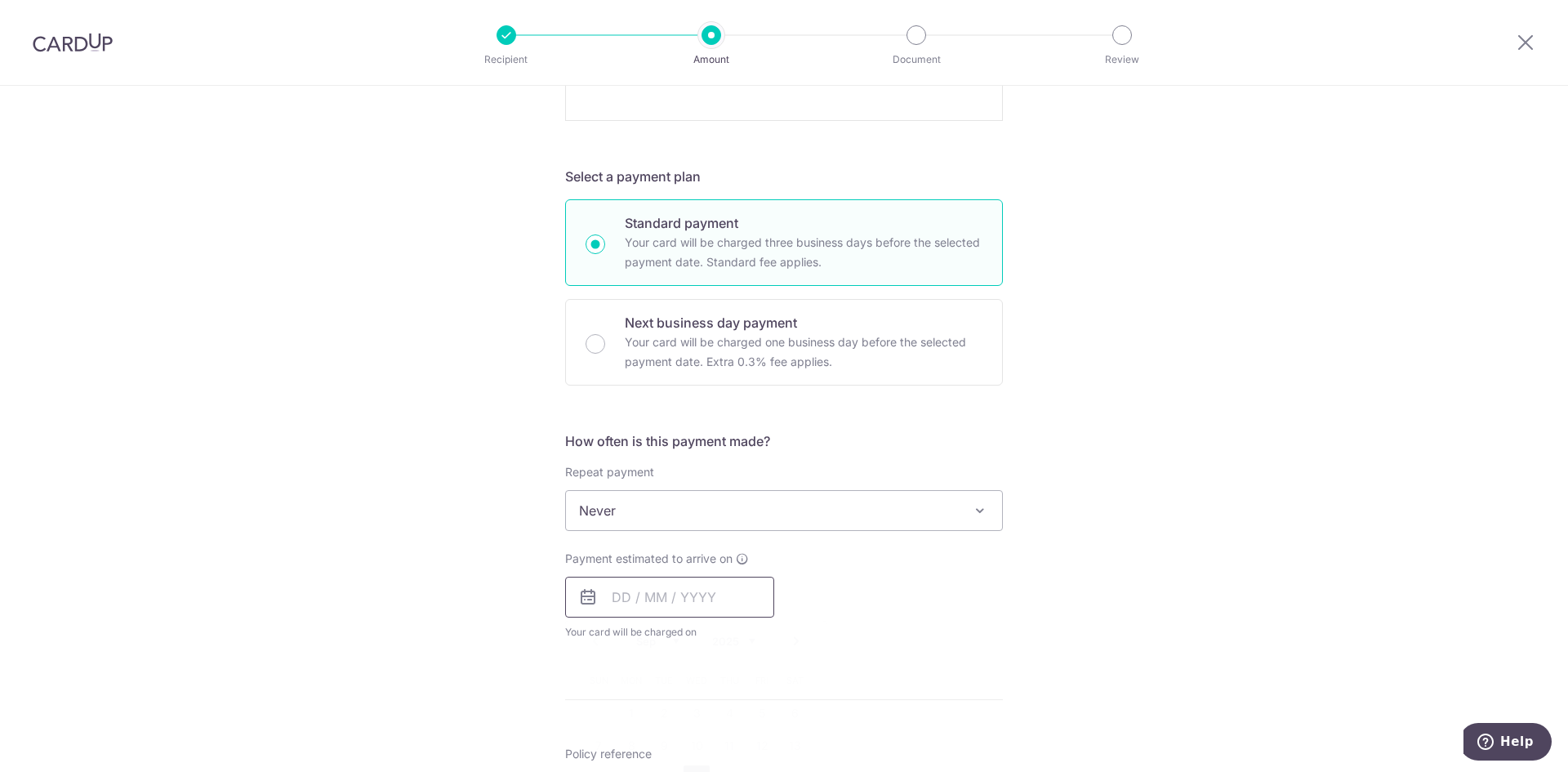
click at [613, 594] on input "text" at bounding box center [669, 597] width 209 height 41
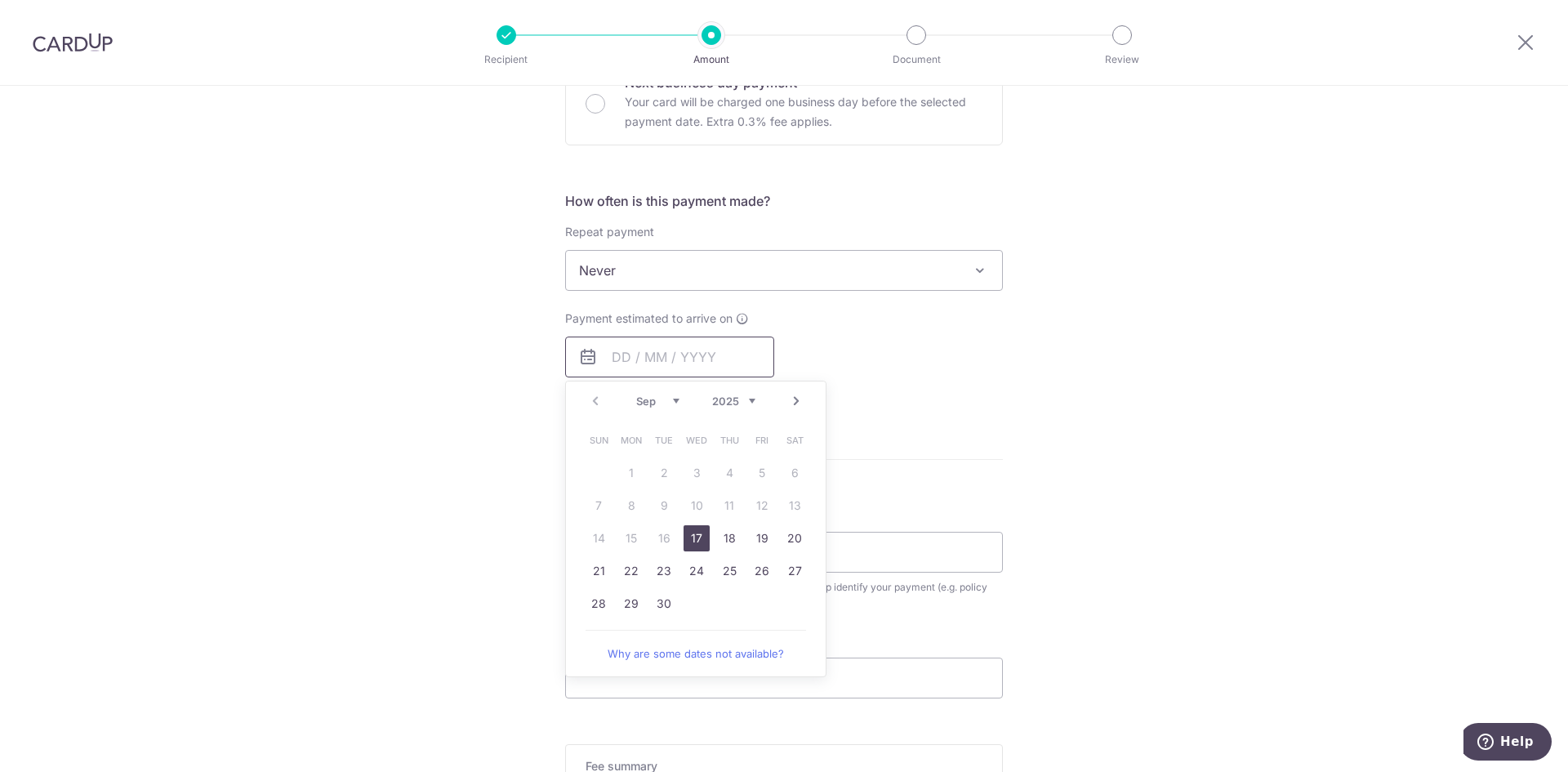
scroll to position [980, 0]
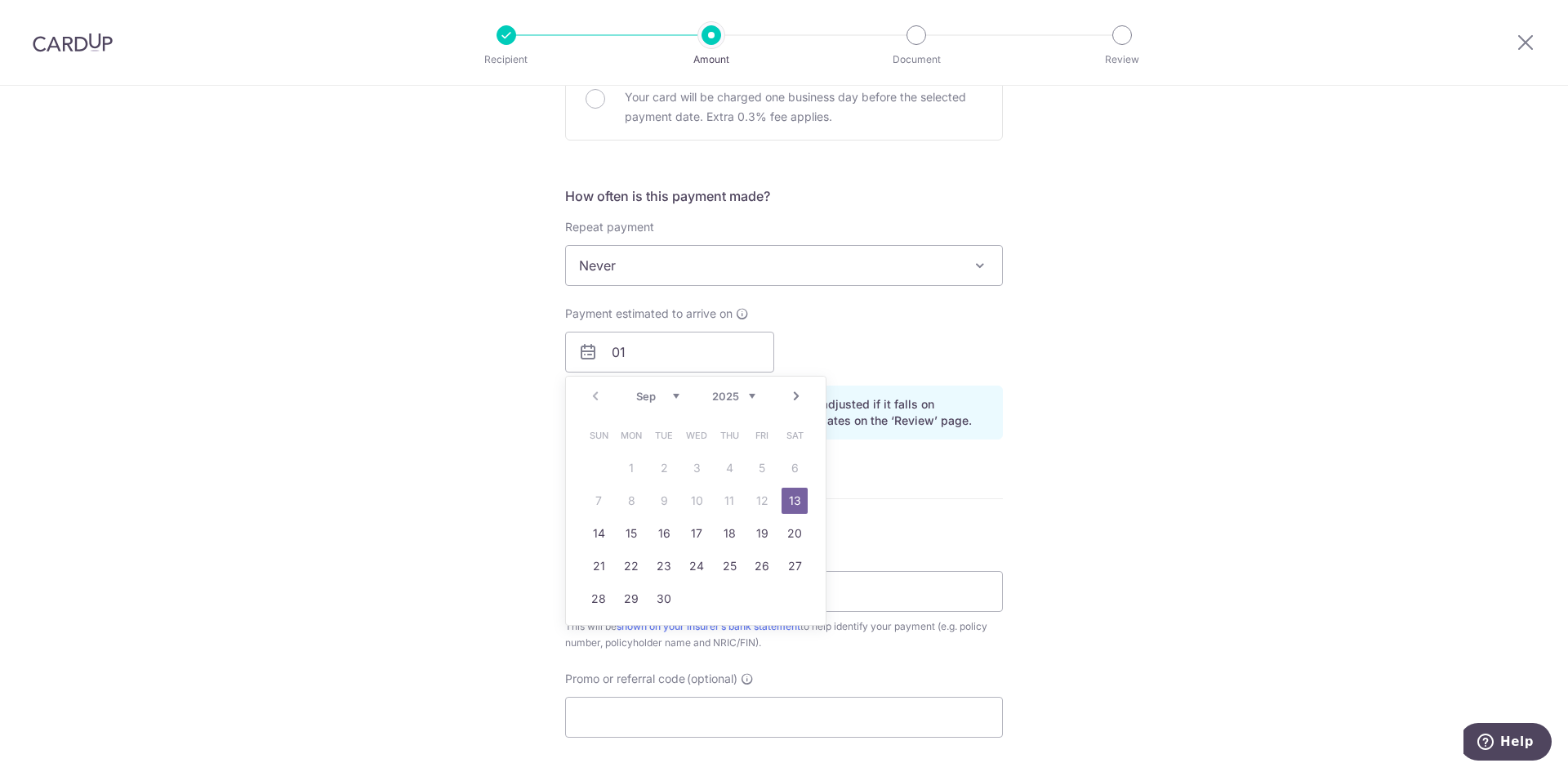
click at [673, 394] on select "Sep Oct Nov Dec" at bounding box center [658, 396] width 43 height 13
click at [691, 474] on link "1" at bounding box center [696, 468] width 26 height 26
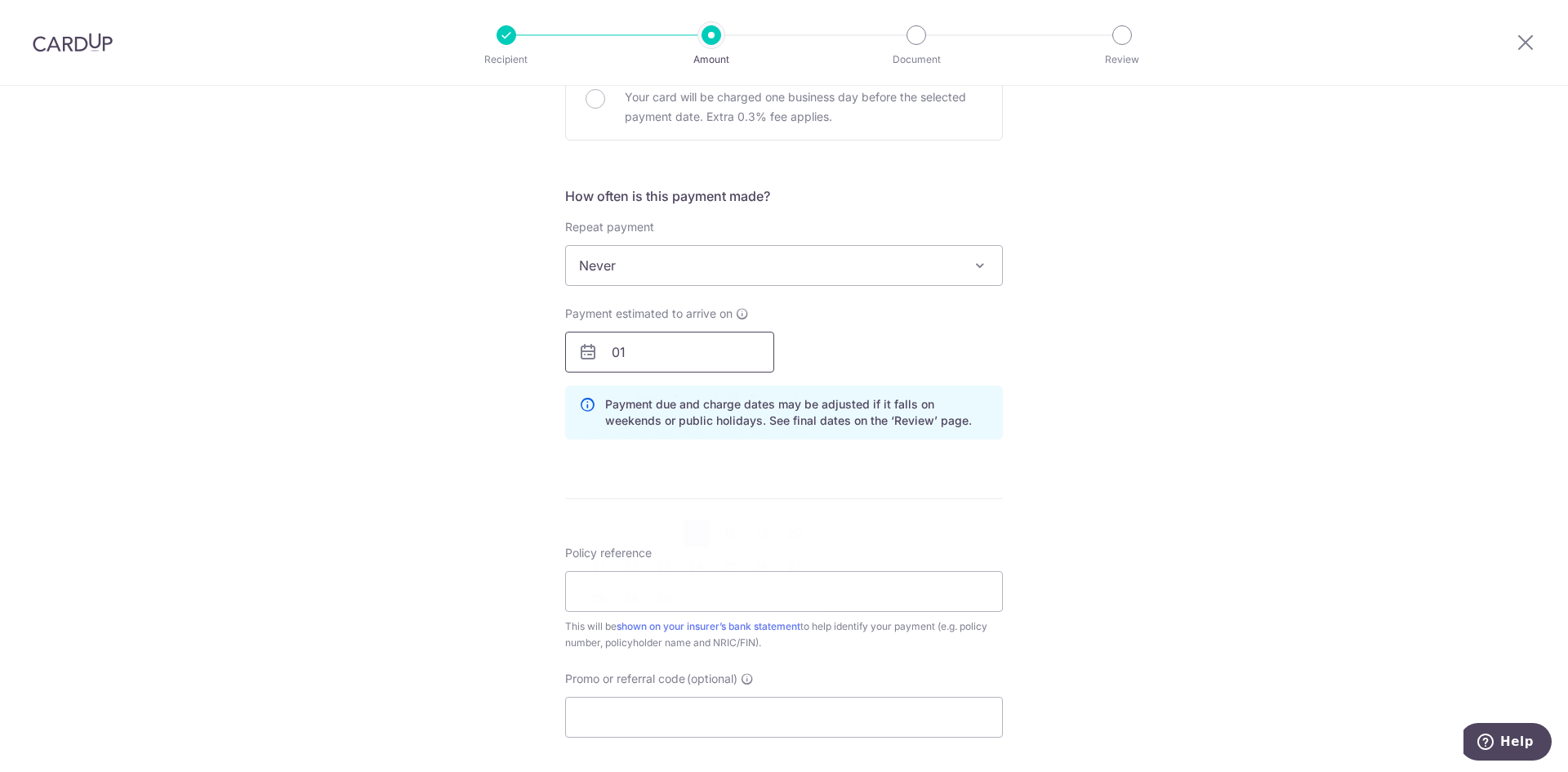
click at [683, 362] on input "01" at bounding box center [669, 352] width 209 height 41
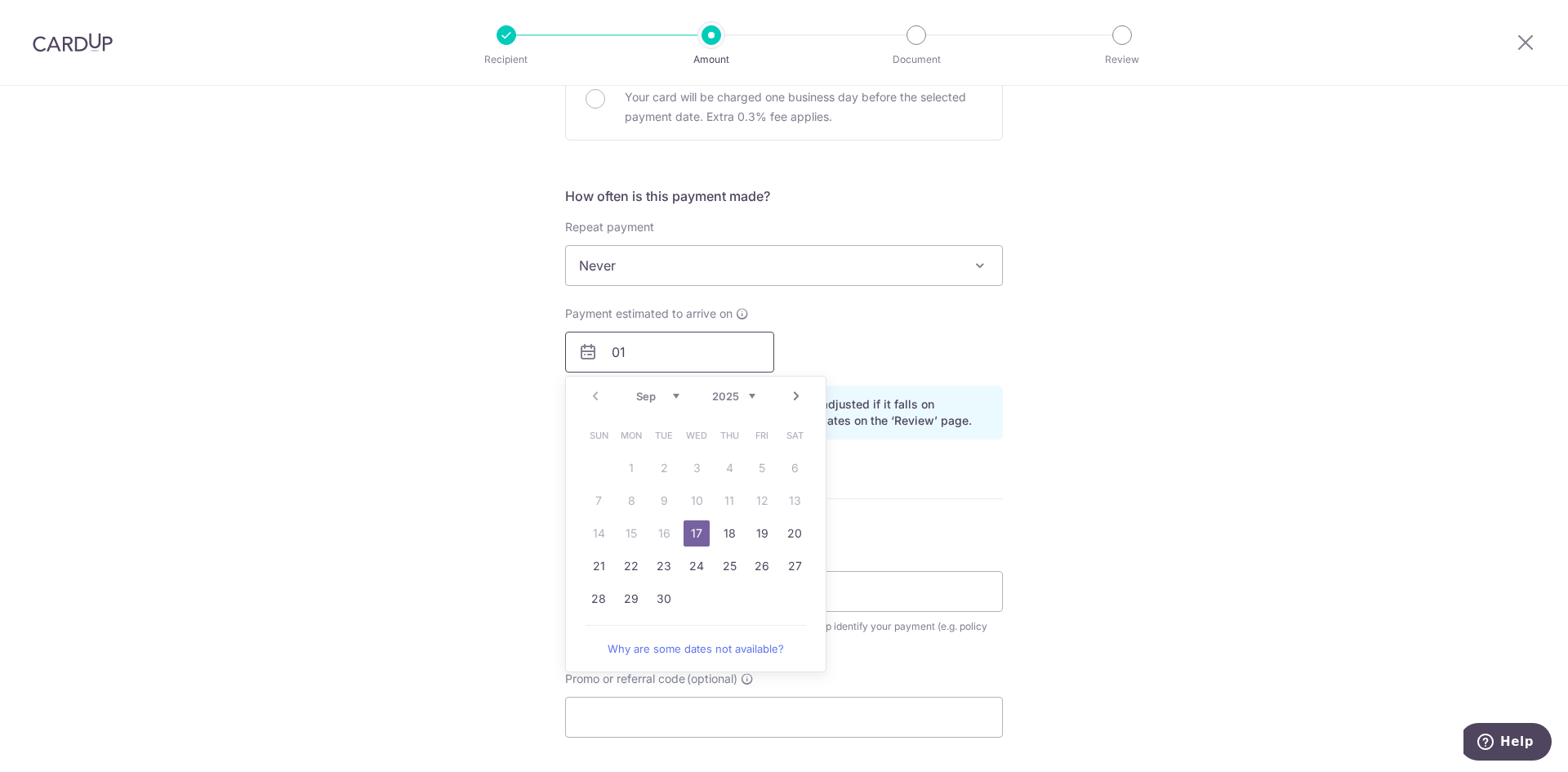
type input "0"
click at [691, 473] on link "1" at bounding box center [696, 468] width 26 height 26
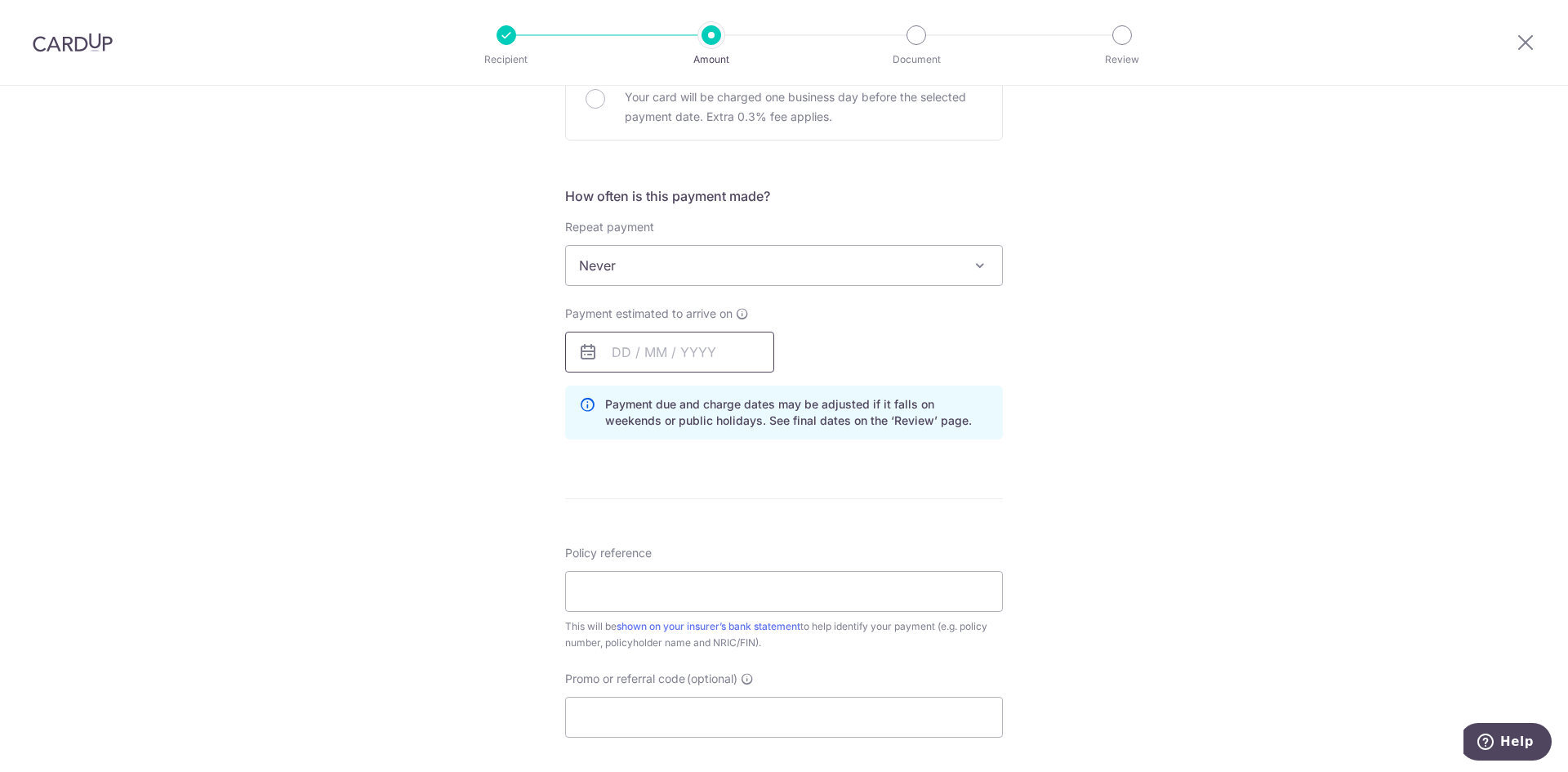
click at [624, 353] on input "text" at bounding box center [669, 352] width 209 height 41
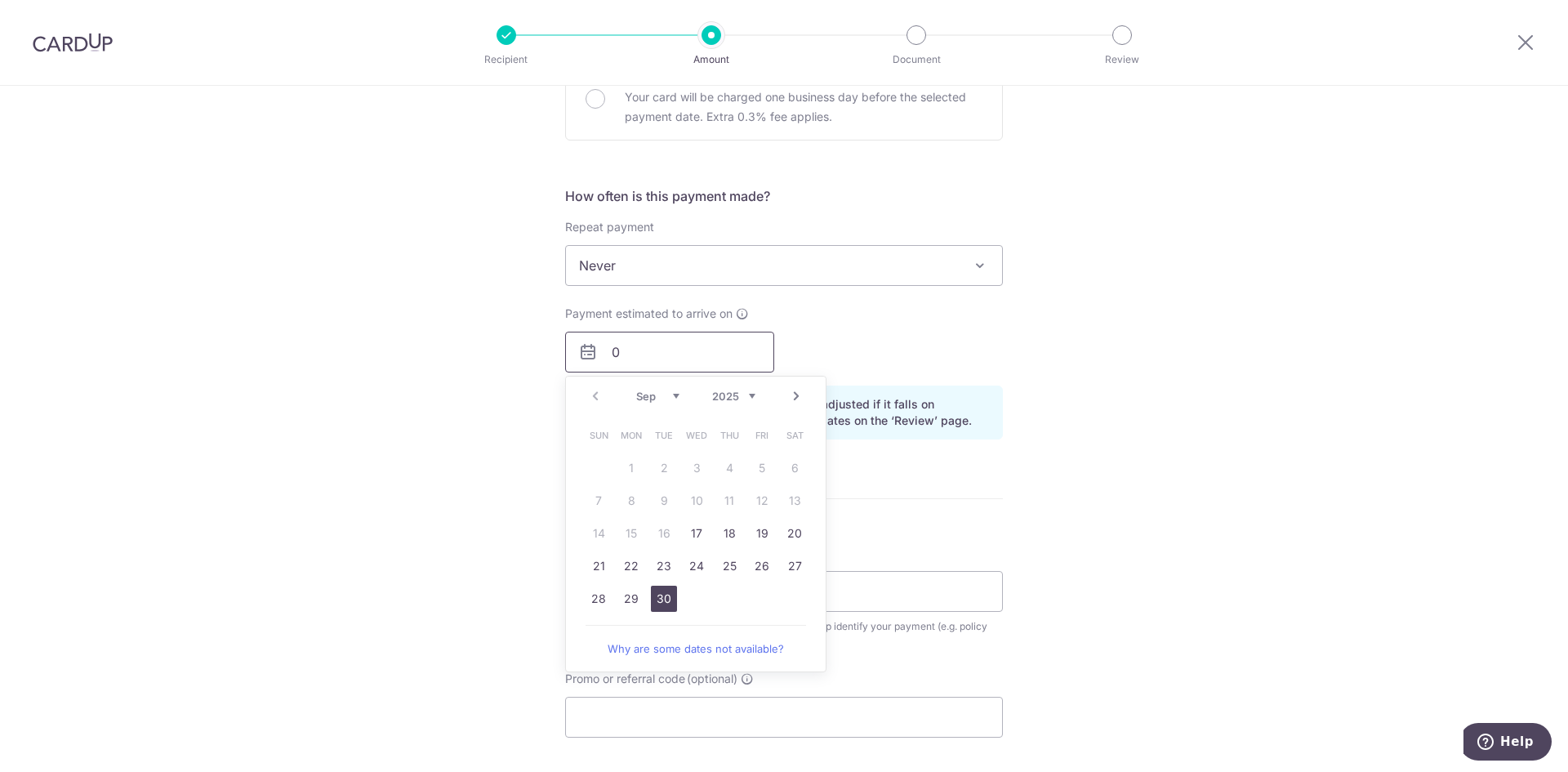
type input "0"
click at [698, 469] on link "1" at bounding box center [696, 468] width 26 height 26
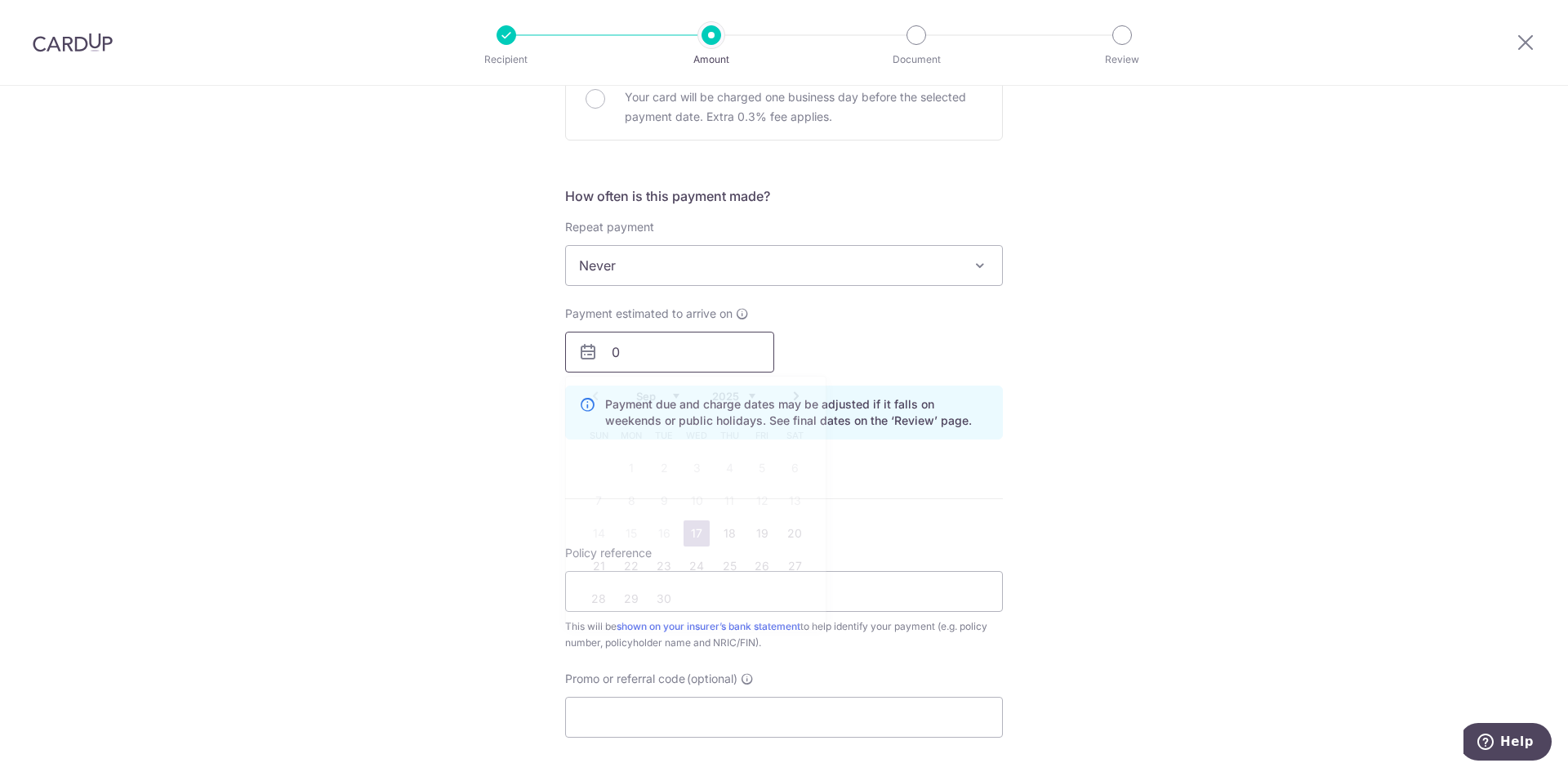
click at [646, 345] on input "0" at bounding box center [669, 352] width 209 height 41
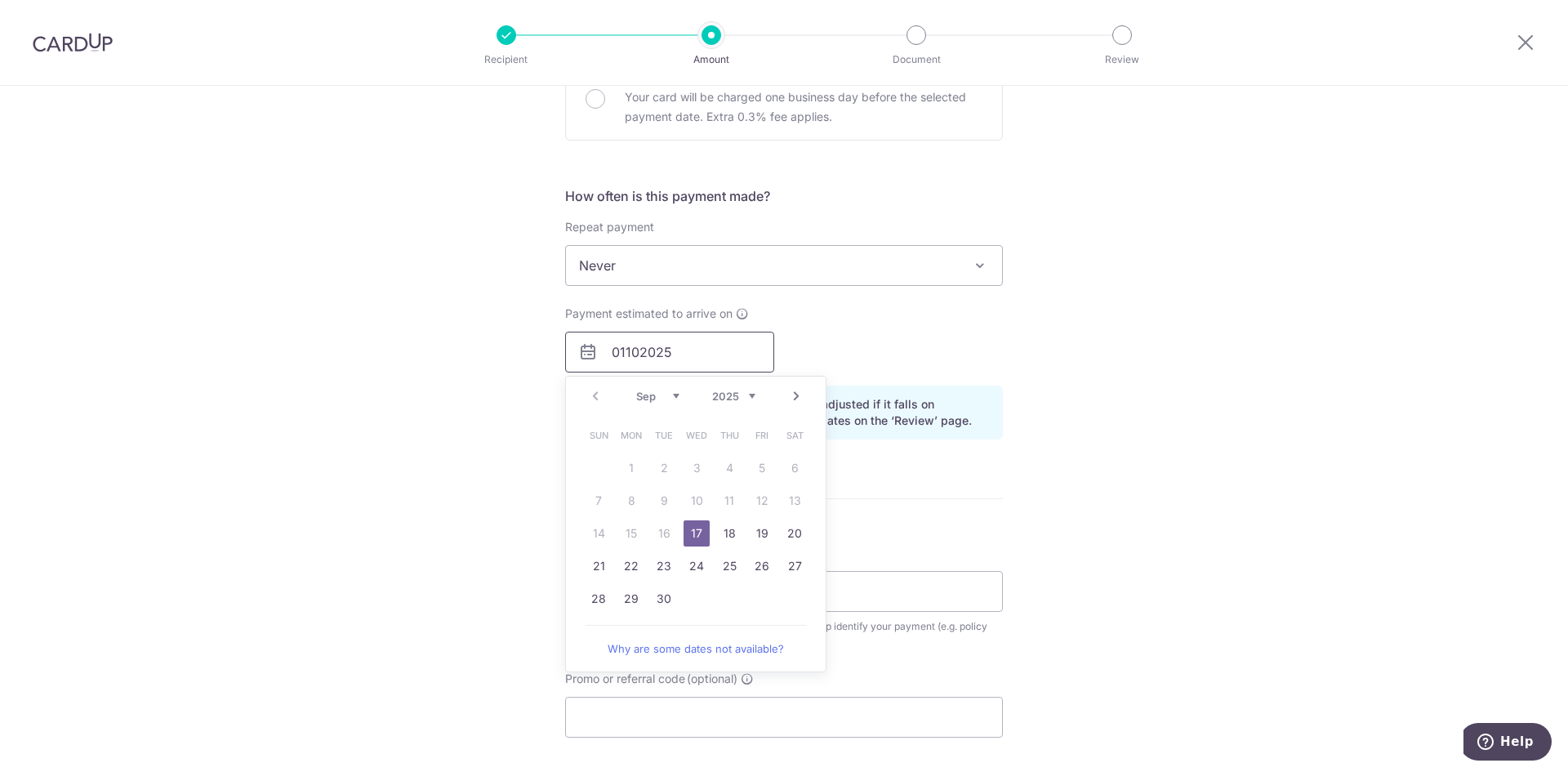
type input "01102025"
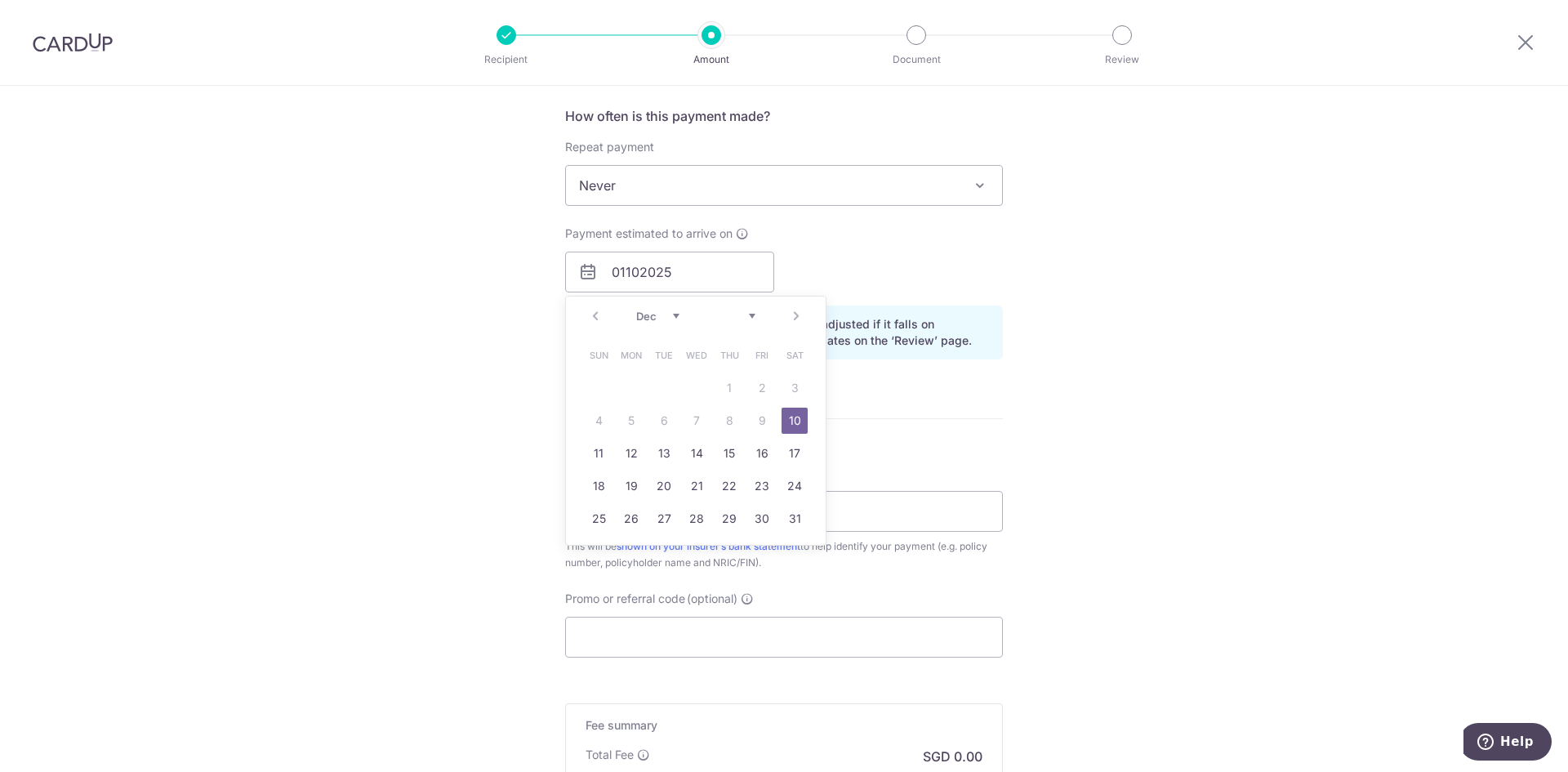
scroll to position [1061, 0]
click at [663, 314] on select "Dec" at bounding box center [658, 314] width 43 height 13
click at [588, 313] on div "Prev Next Dec" at bounding box center [696, 314] width 260 height 39
click at [591, 314] on div "Prev Next Dec" at bounding box center [696, 314] width 260 height 39
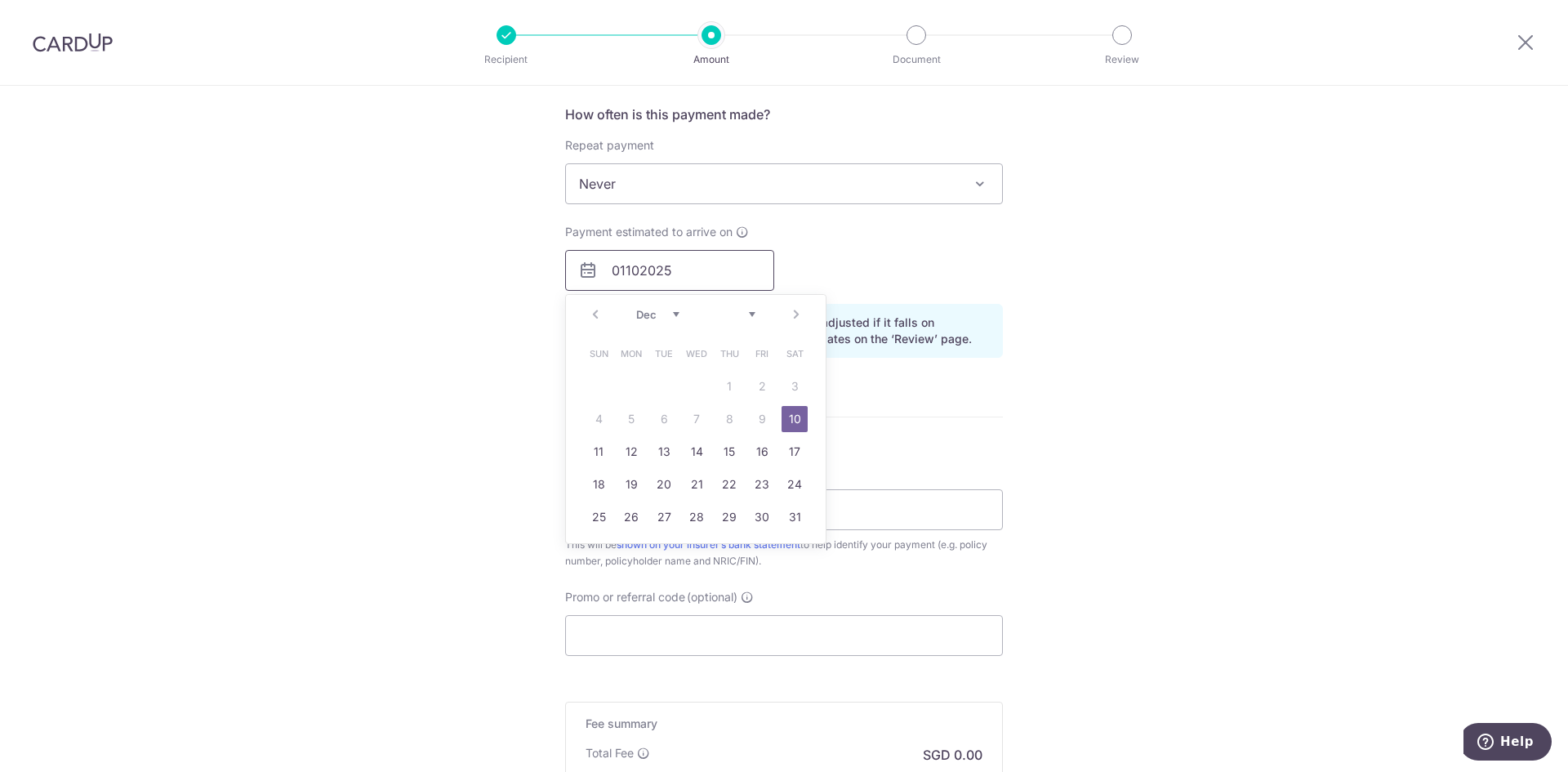
drag, startPoint x: 683, startPoint y: 273, endPoint x: 538, endPoint y: 267, distance: 145.1
click at [538, 267] on div "Tell us more about your payment Enter payment amount SGD 12,000.00 12000.00 Sel…" at bounding box center [784, 8] width 1568 height 1970
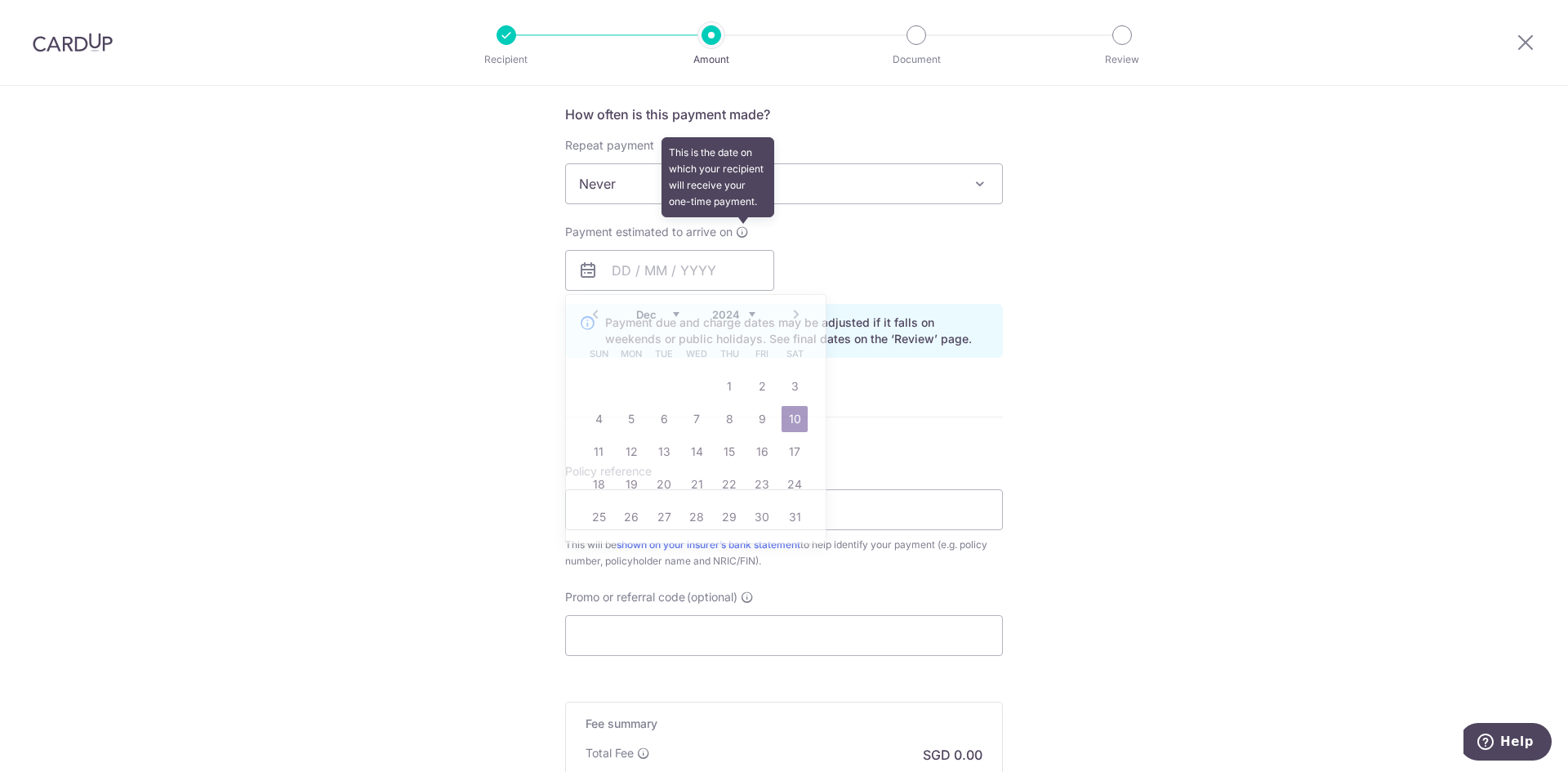
click at [738, 227] on icon at bounding box center [742, 232] width 13 height 13
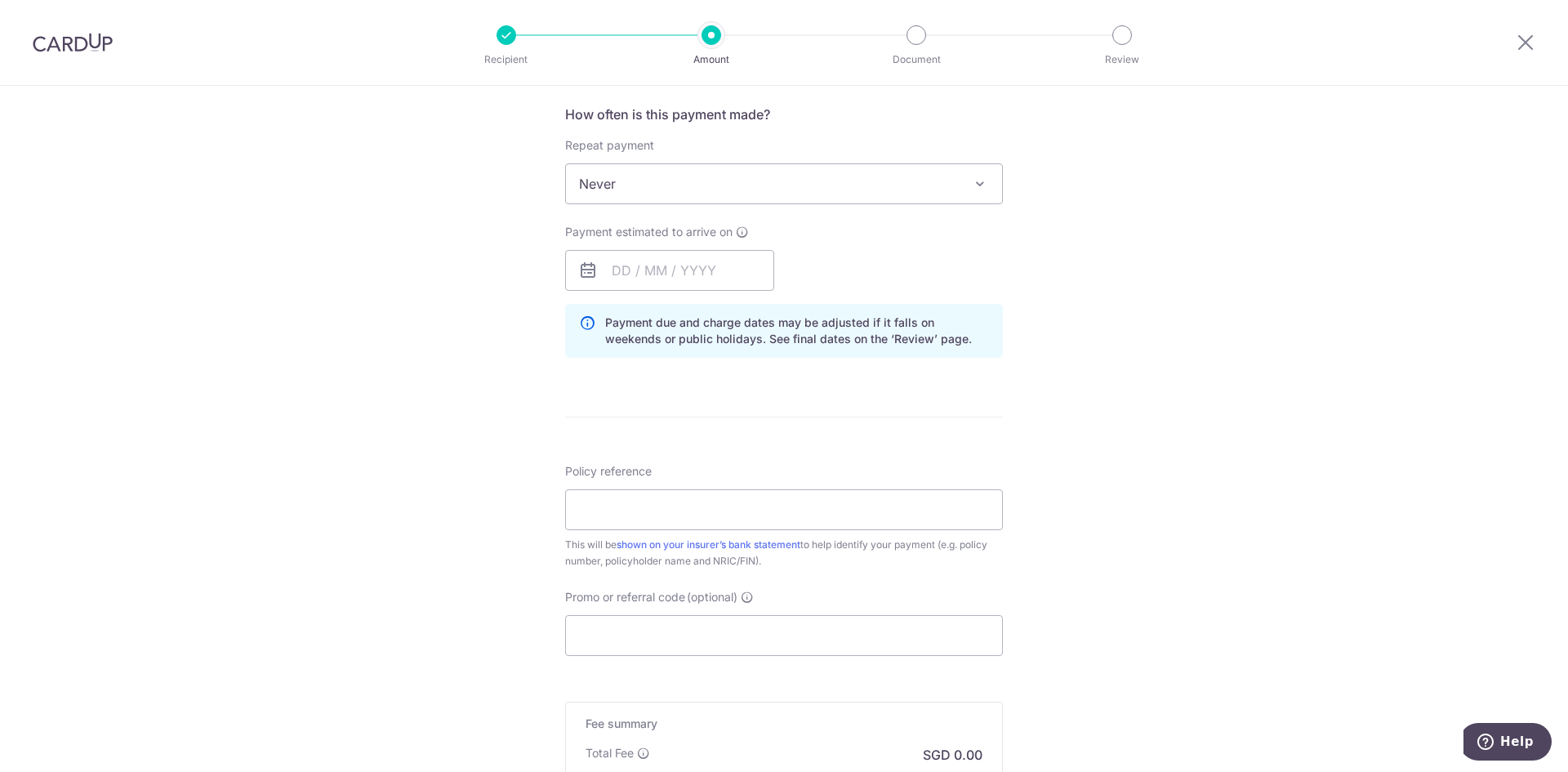
click at [587, 319] on icon at bounding box center [587, 330] width 16 height 33
click at [579, 324] on icon at bounding box center [587, 330] width 16 height 33
click at [624, 268] on input "text" at bounding box center [669, 270] width 209 height 41
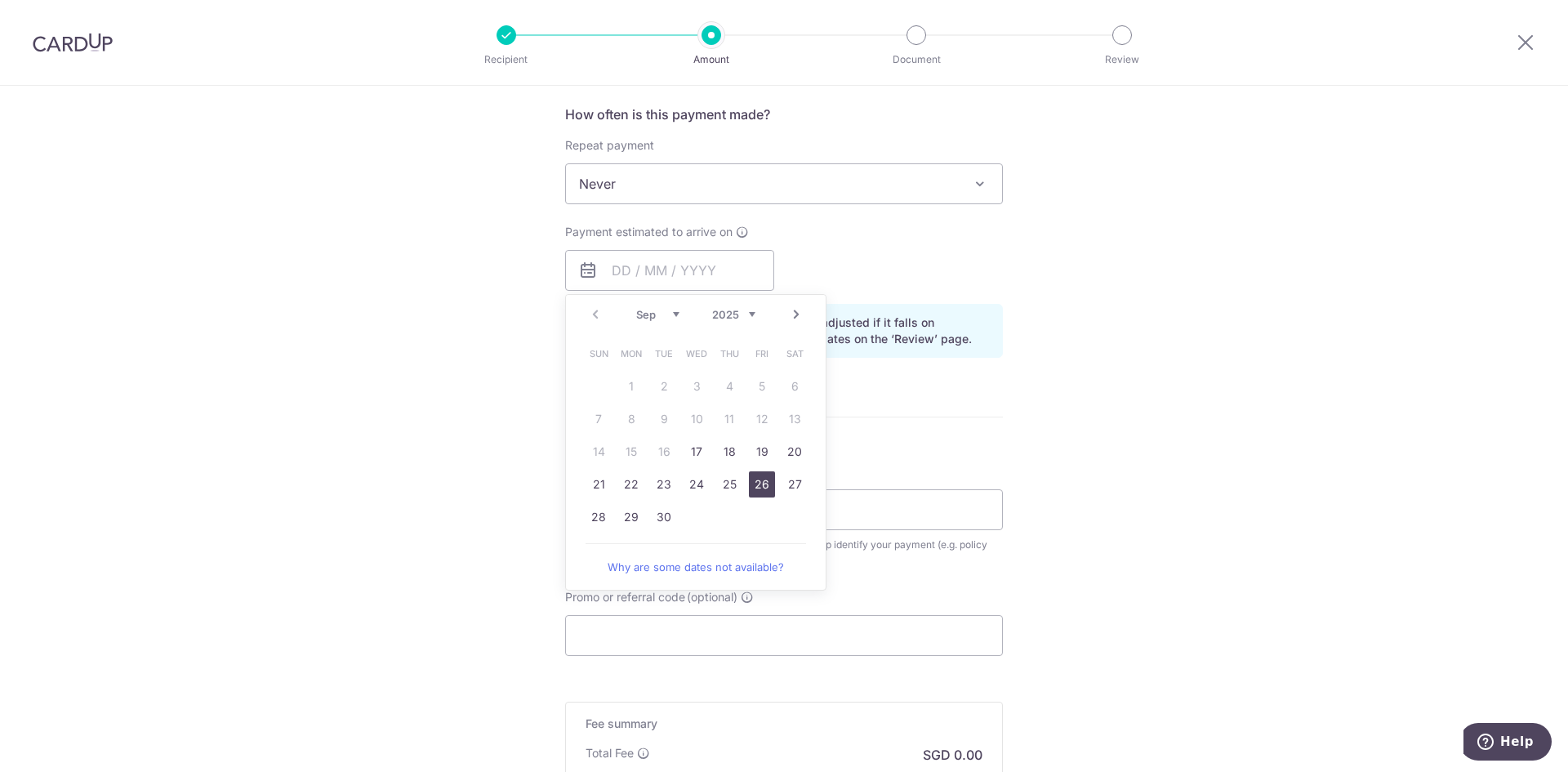
click at [754, 495] on link "26" at bounding box center [762, 485] width 26 height 26
type input "26/09/2025"
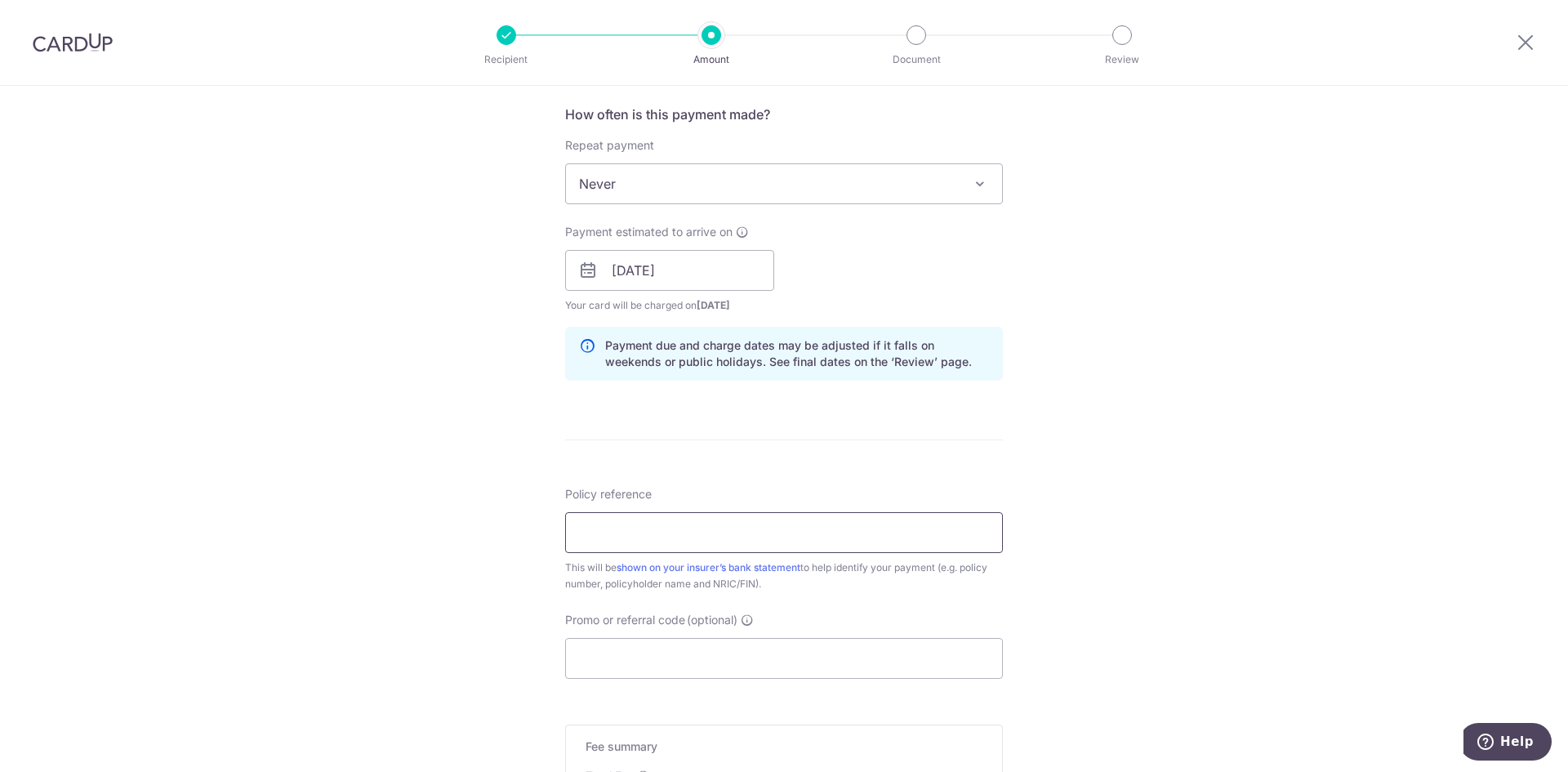
click at [862, 520] on input "Policy reference" at bounding box center [784, 532] width 438 height 41
type input "U127778655 Duncan Francis Tanindra"
click at [926, 662] on input "Promo or referral code (optional)" at bounding box center [784, 659] width 438 height 41
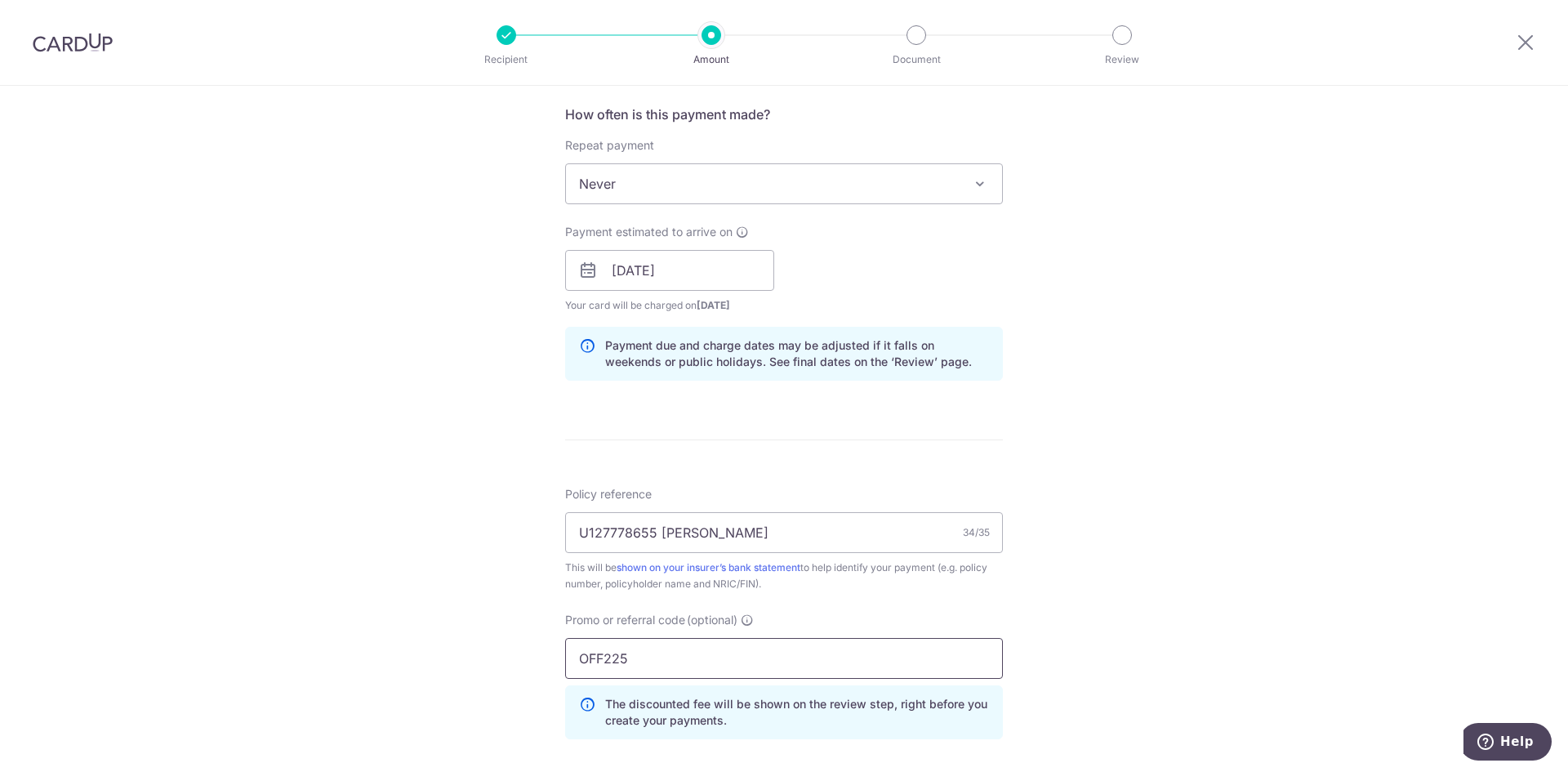
type input "OFF225"
click at [1273, 520] on div "Tell us more about your payment Enter payment amount SGD 12,000.00 12000.00 Sel…" at bounding box center [784, 57] width 1568 height 2066
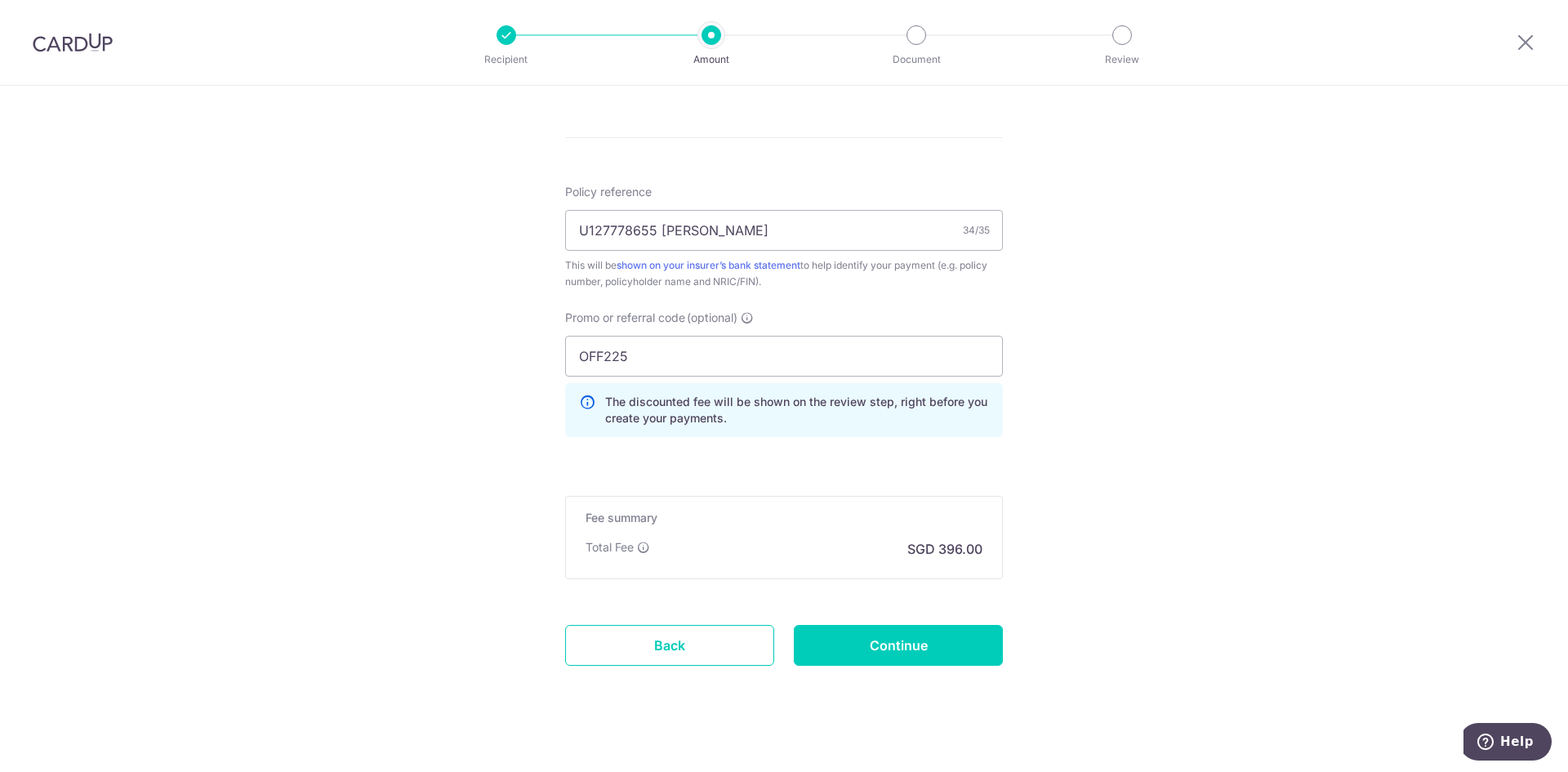
scroll to position [1380, 0]
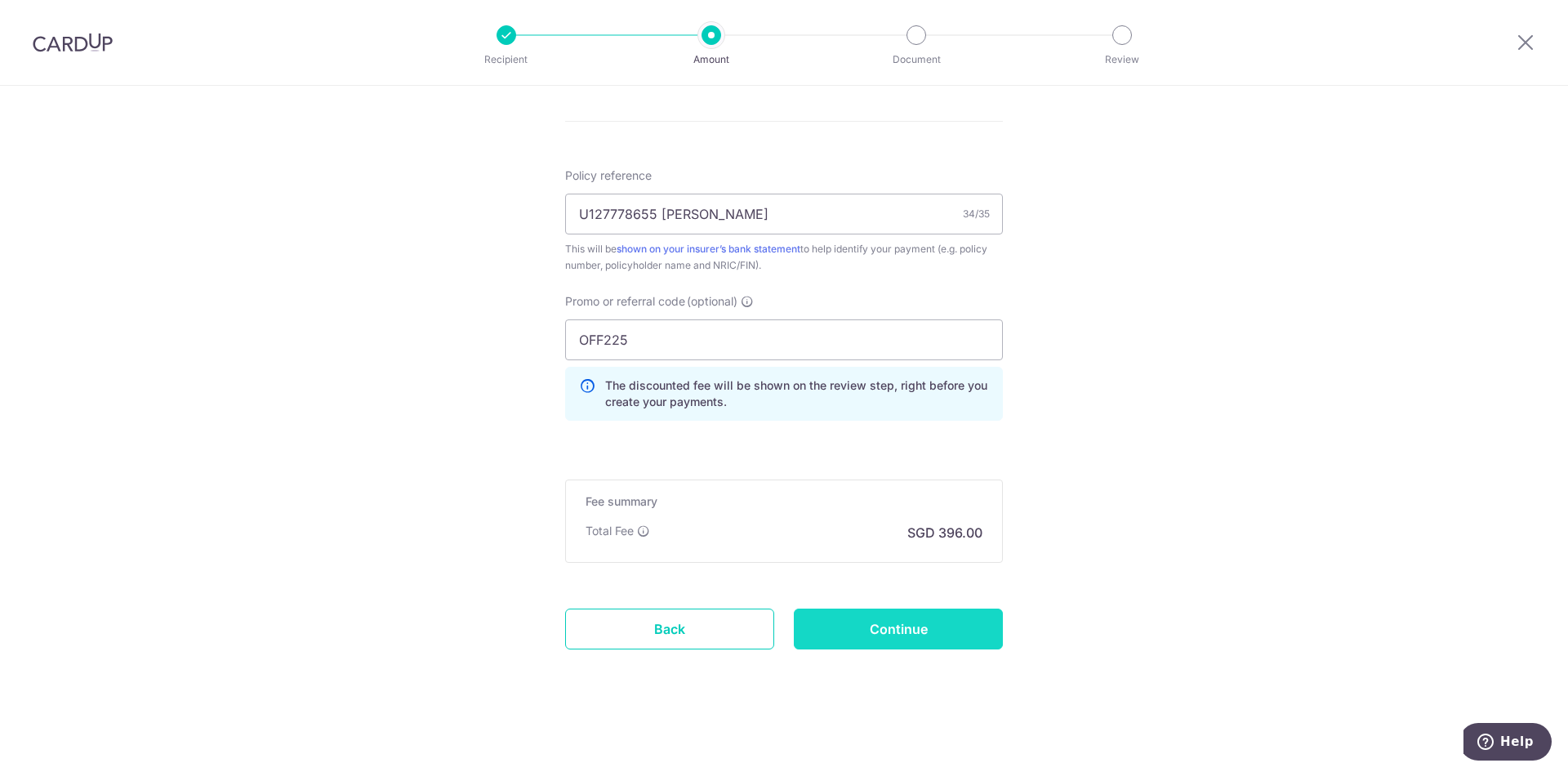
click at [882, 637] on input "Continue" at bounding box center [897, 629] width 209 height 41
type input "Create Schedule"
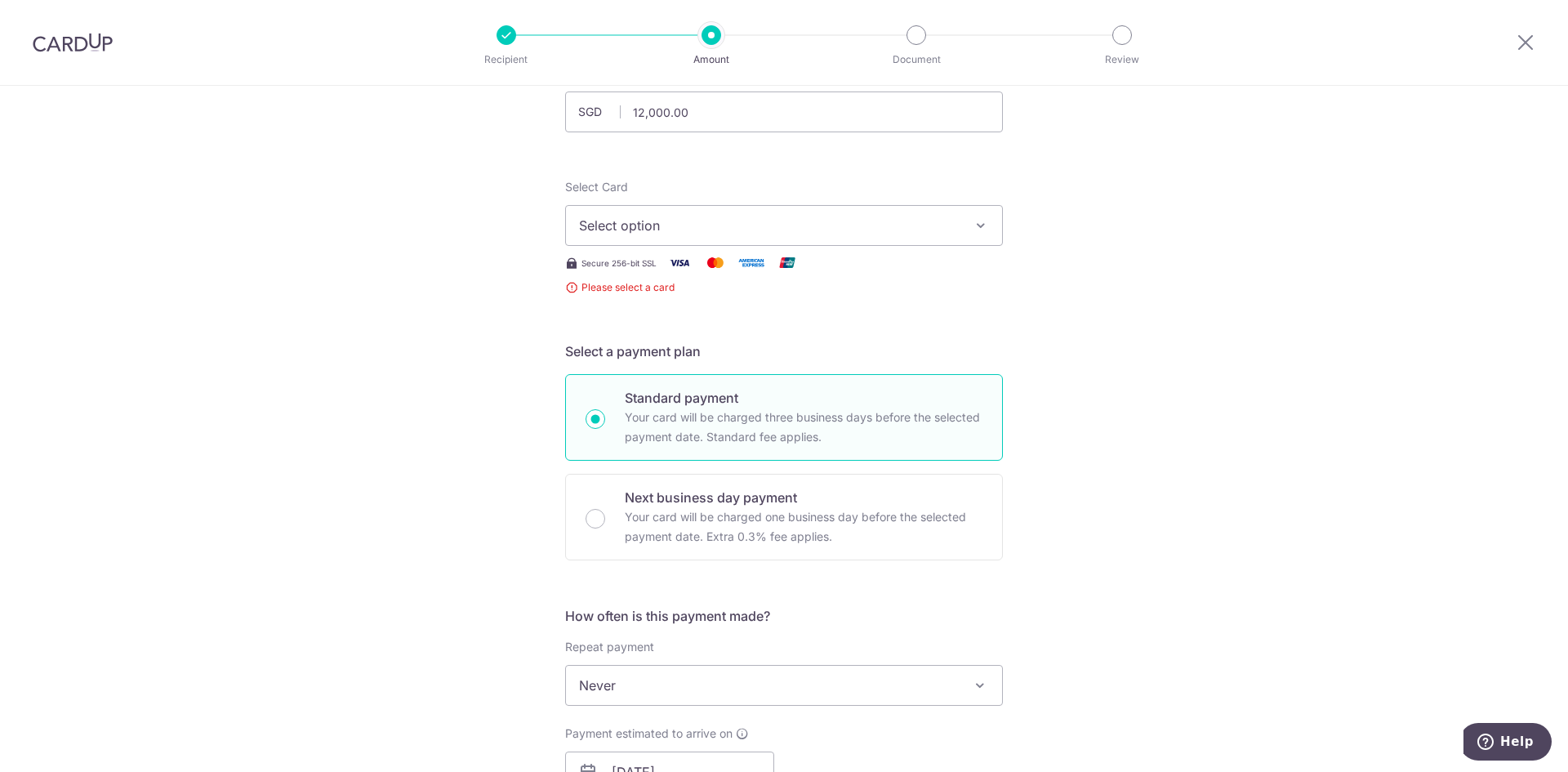
scroll to position [81, 0]
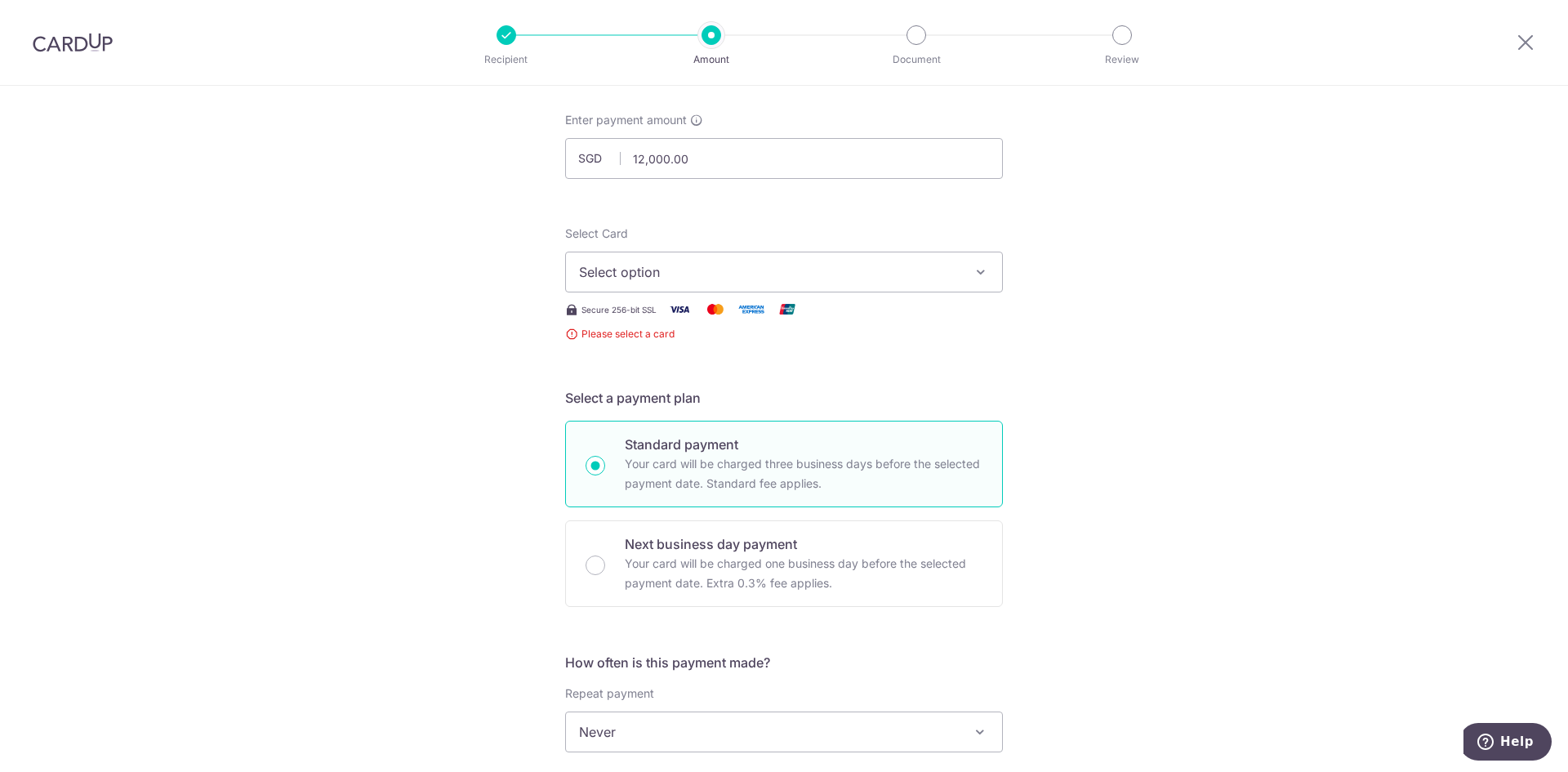
click at [975, 271] on icon "button" at bounding box center [980, 271] width 16 height 16
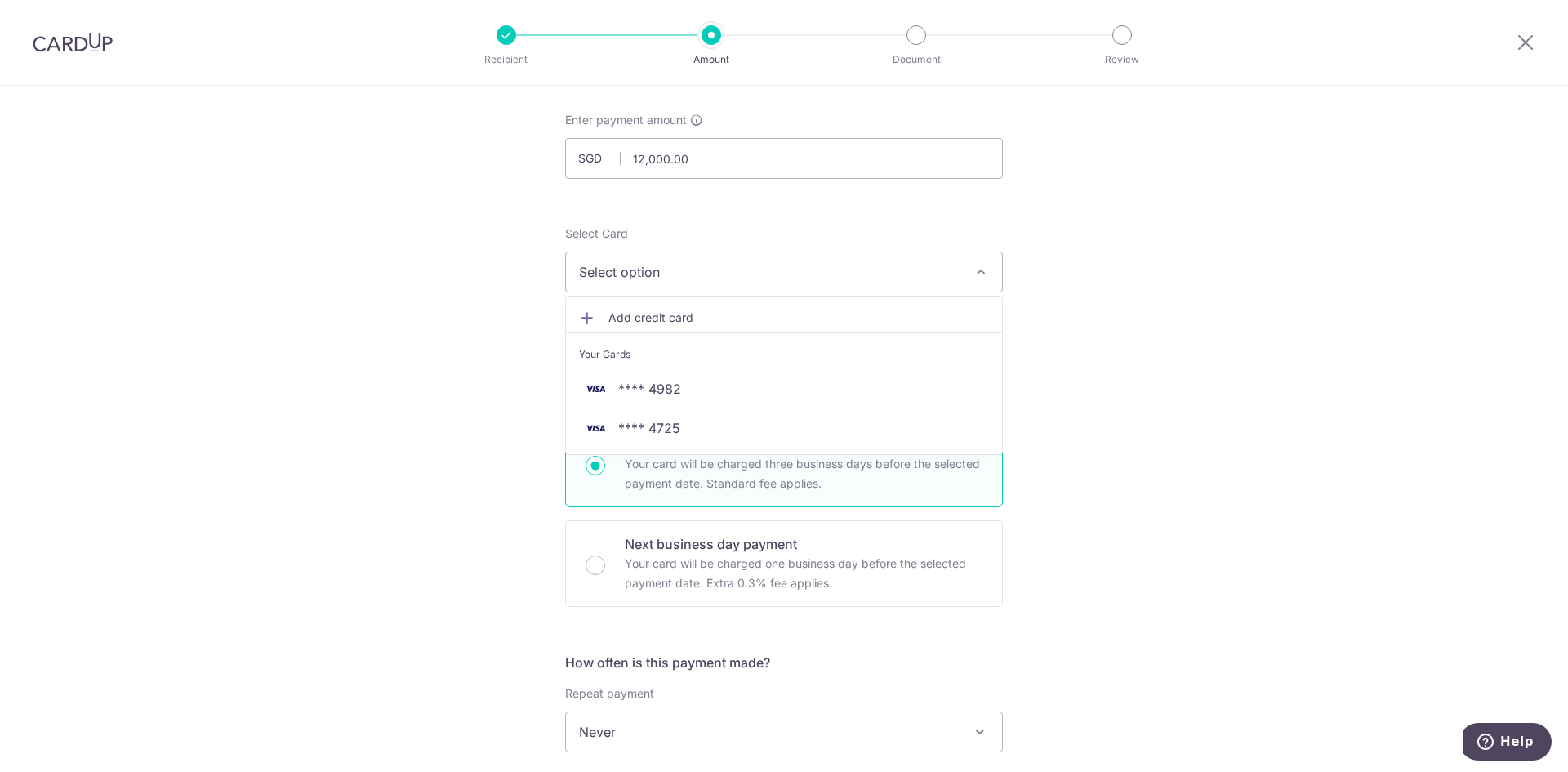
click at [582, 320] on icon at bounding box center [587, 317] width 16 height 16
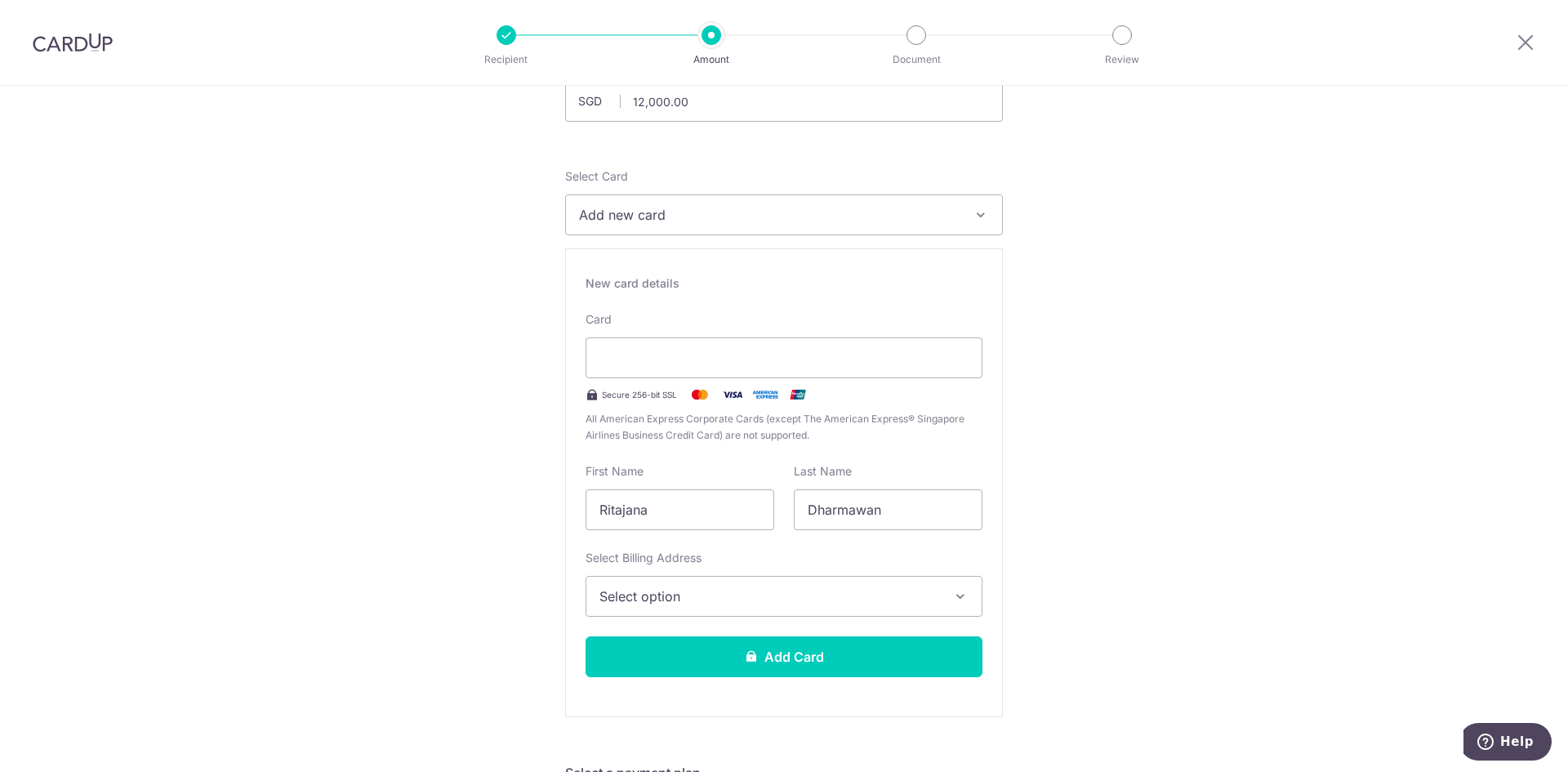
scroll to position [164, 0]
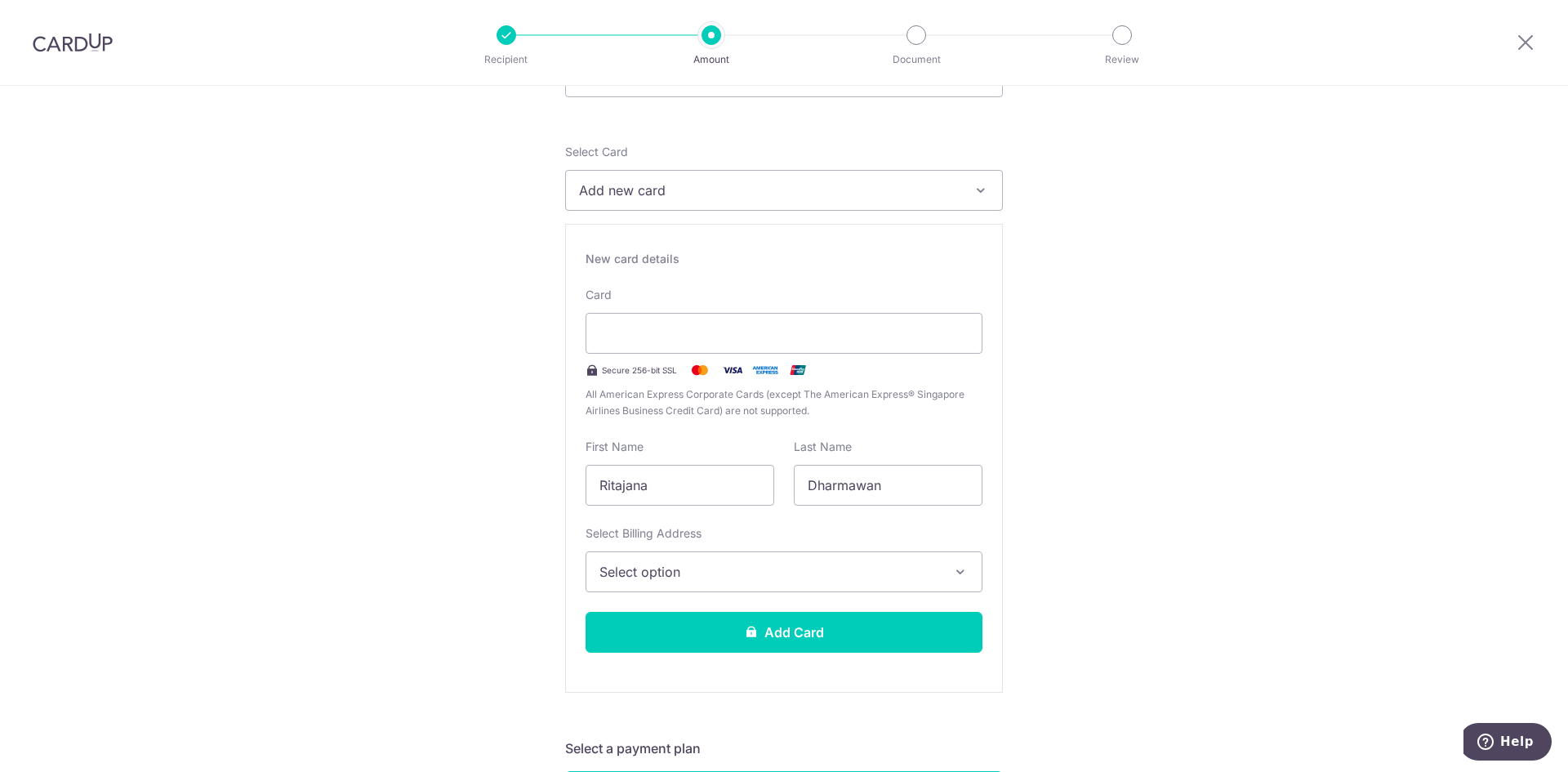
click at [959, 575] on icon "button" at bounding box center [960, 571] width 16 height 16
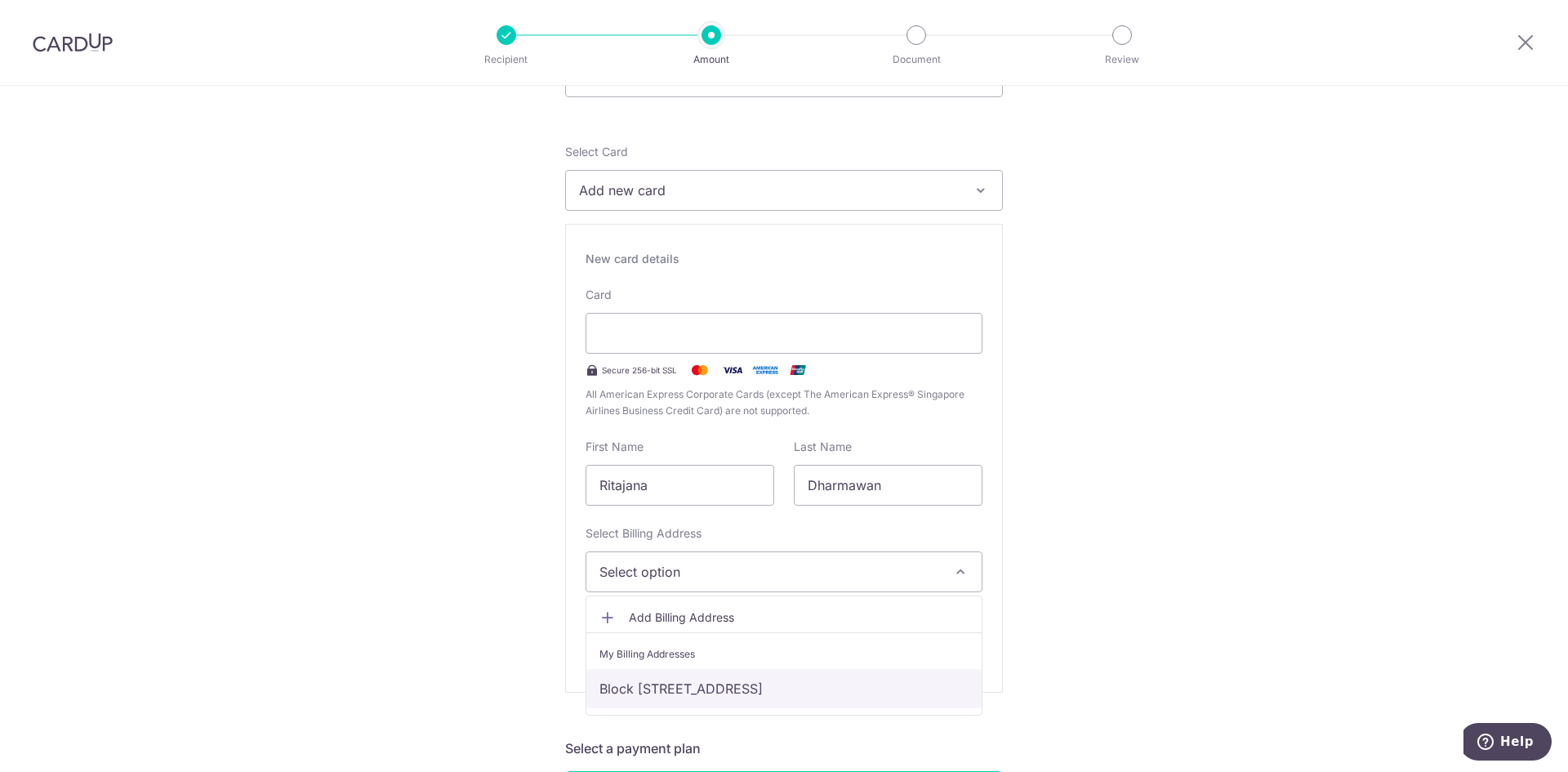
click at [720, 678] on link "Block [STREET_ADDRESS]" at bounding box center [784, 689] width 395 height 39
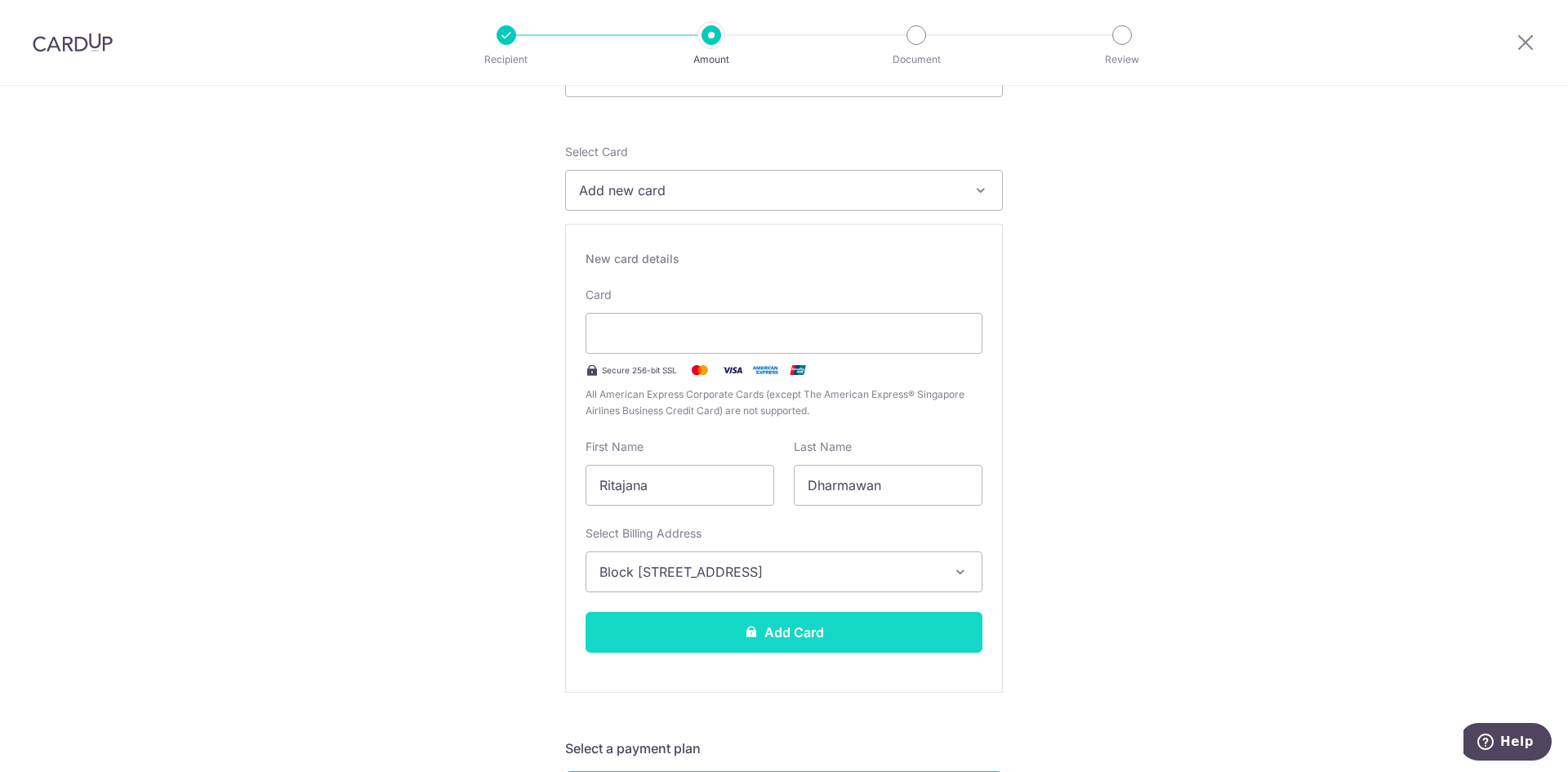
click at [813, 629] on button "Add Card" at bounding box center [784, 633] width 397 height 41
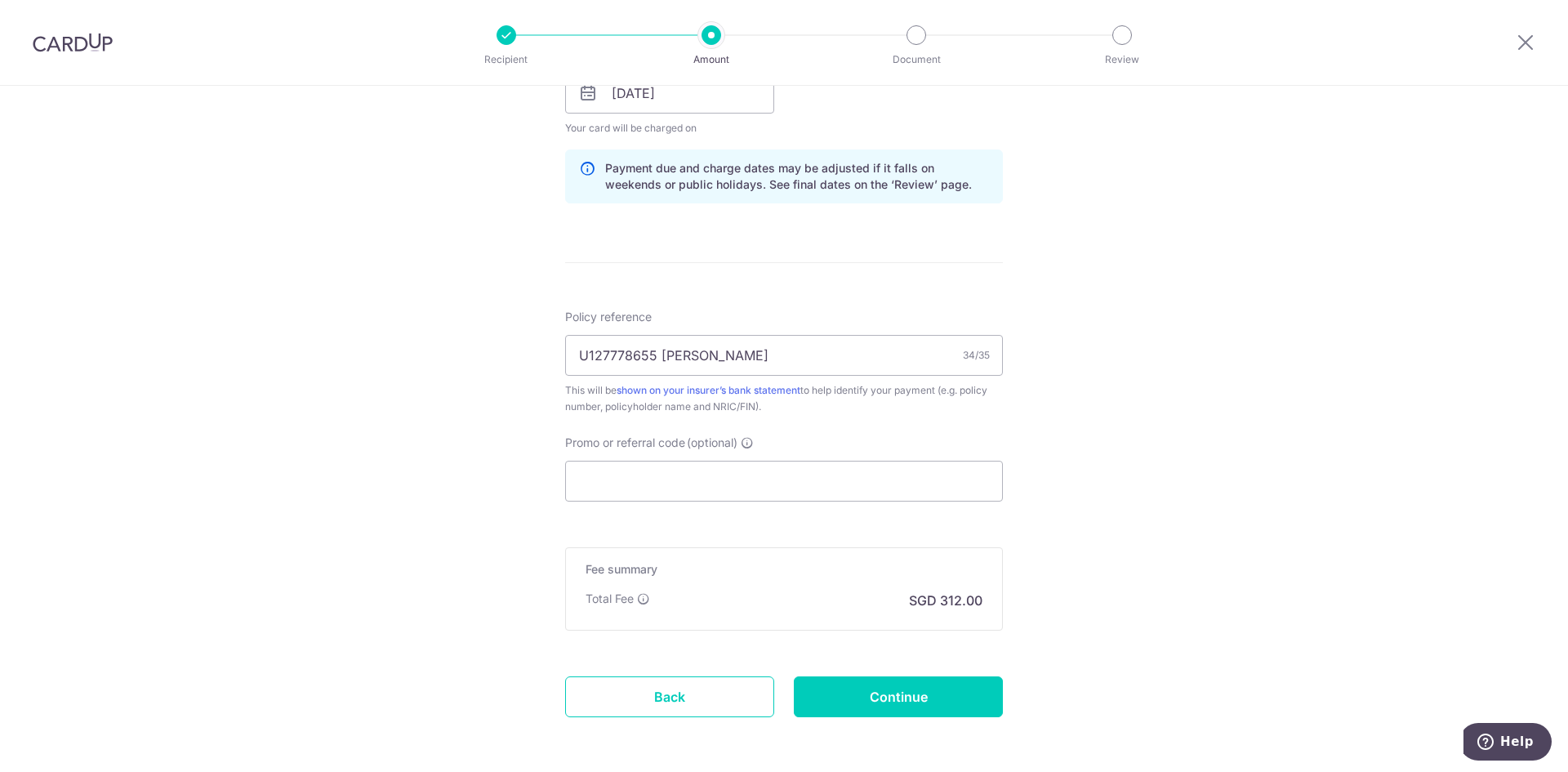
scroll to position [858, 0]
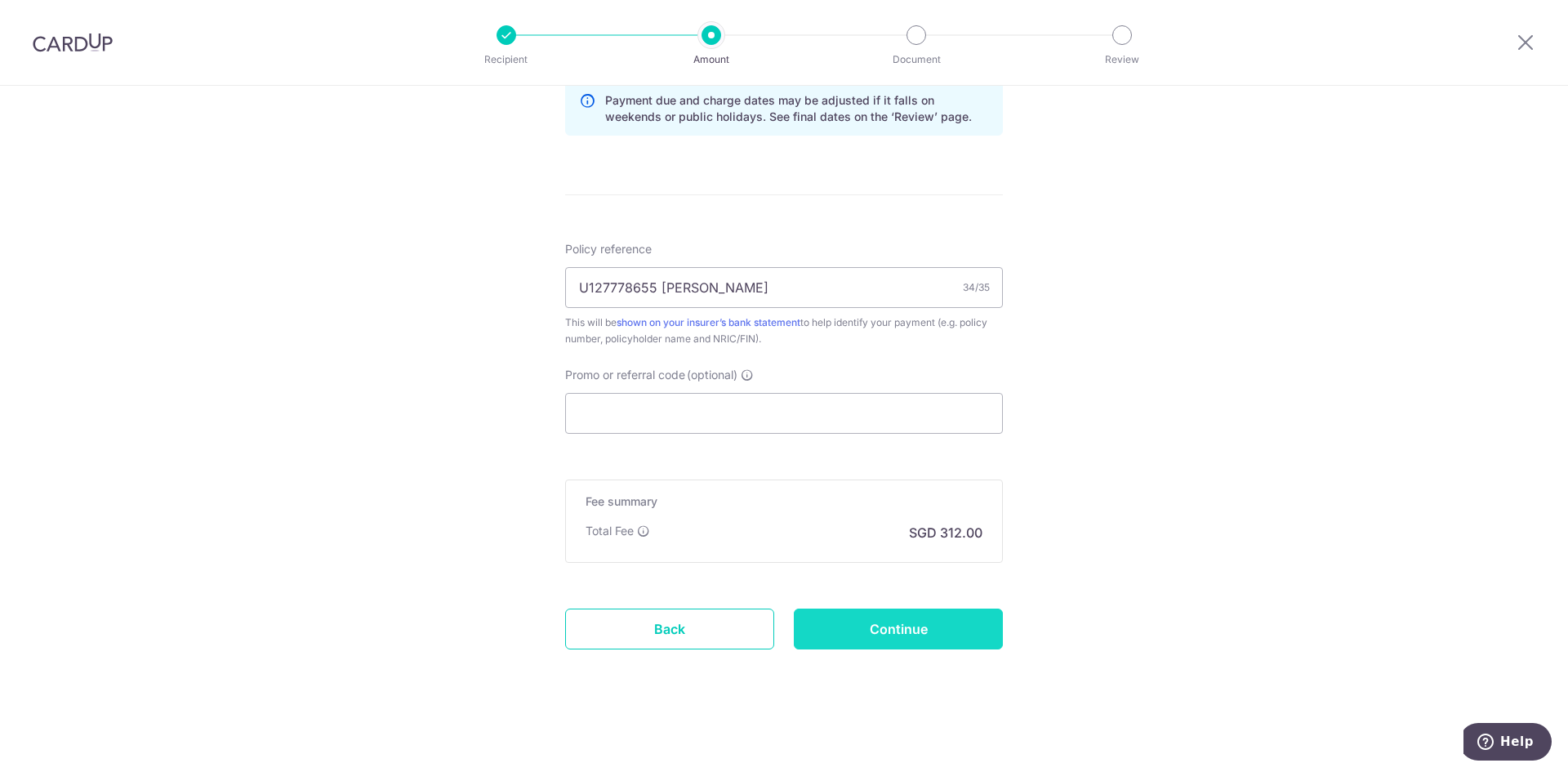
click at [878, 637] on input "Continue" at bounding box center [897, 629] width 209 height 41
type input "Create Schedule"
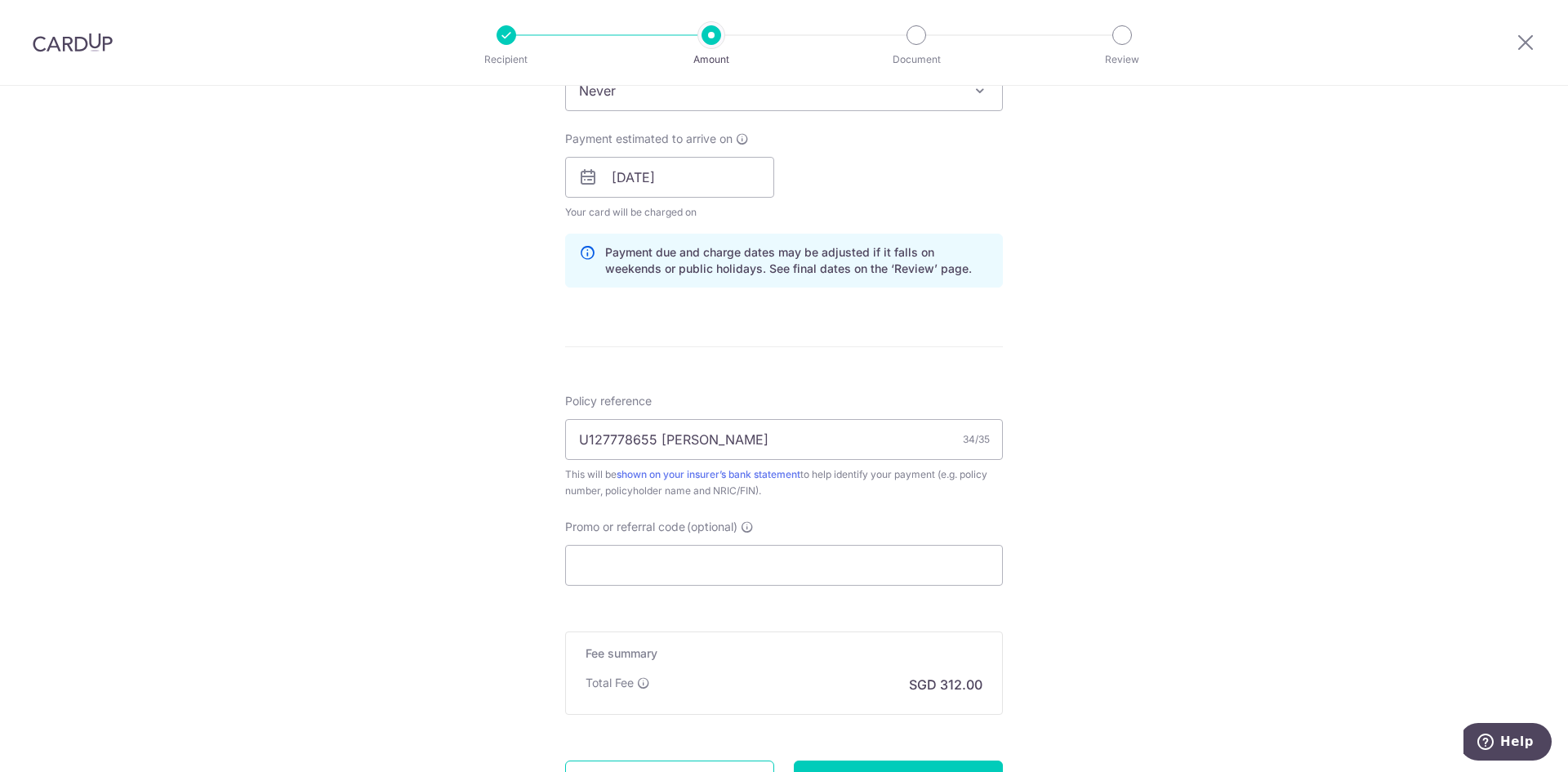
scroll to position [735, 0]
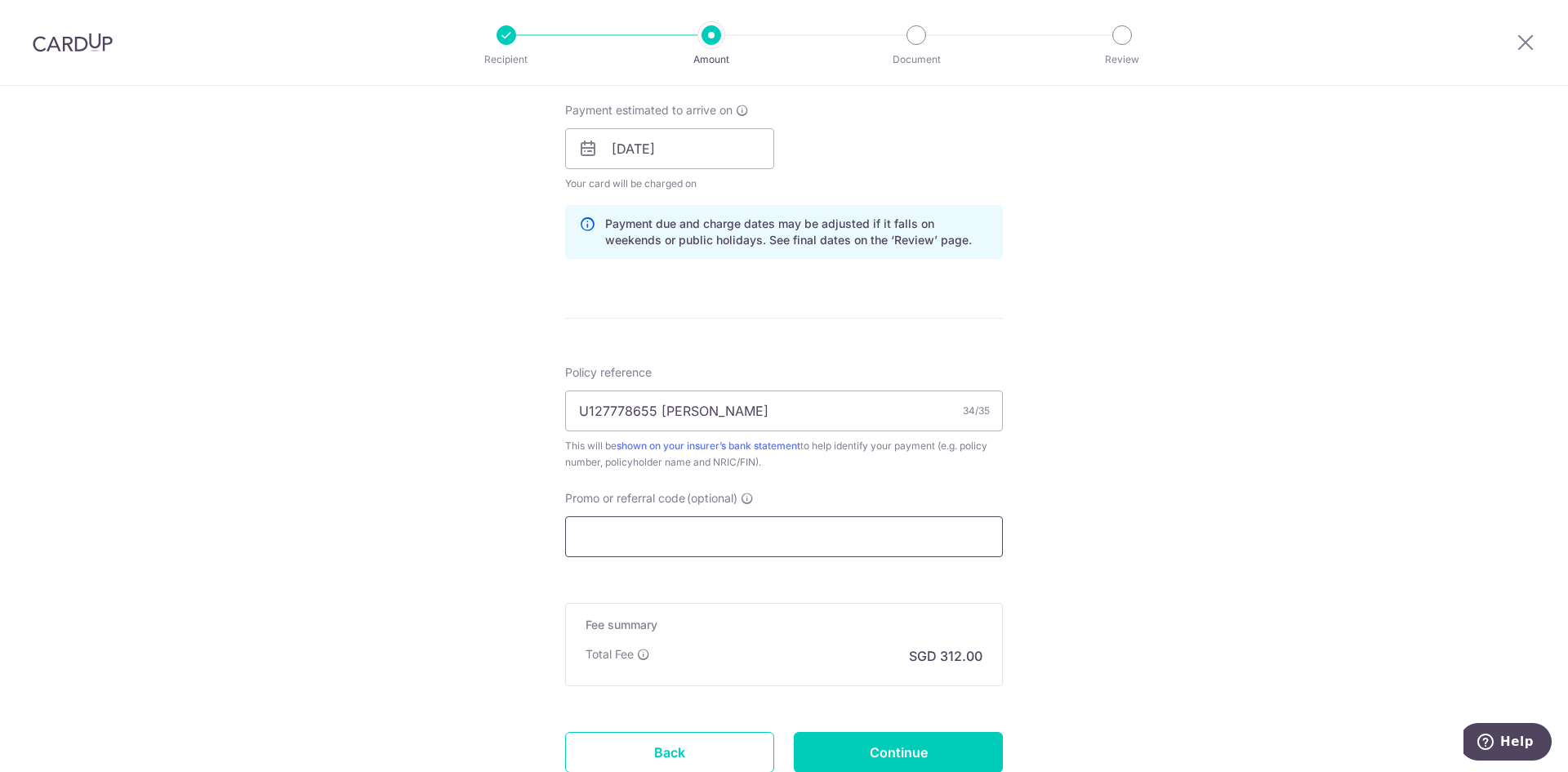
click at [736, 544] on input "Promo or referral code (optional)" at bounding box center [784, 537] width 438 height 41
type input "o"
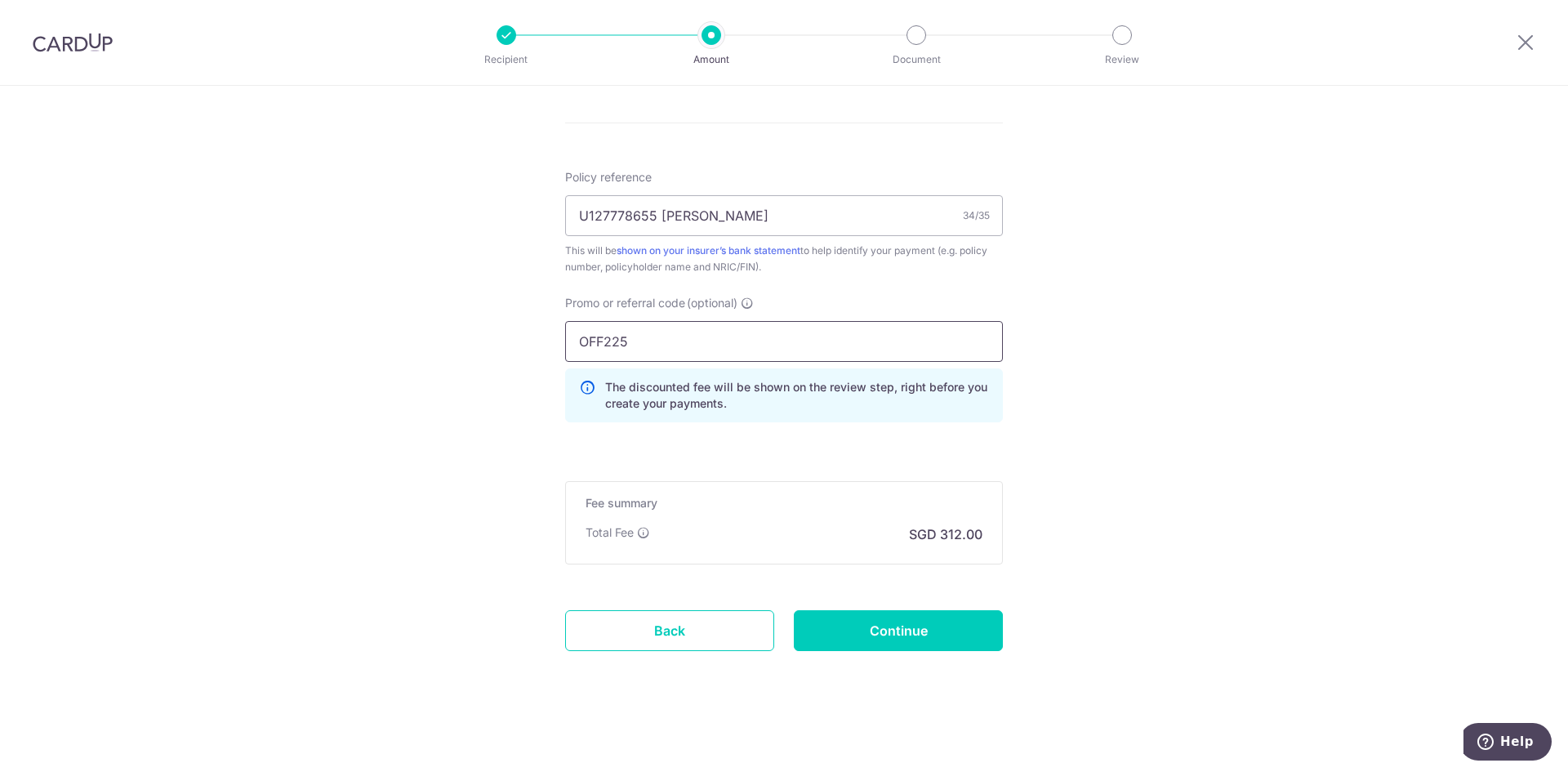
scroll to position [932, 0]
type input "OFF225"
click at [862, 626] on input "Continue" at bounding box center [897, 629] width 209 height 41
type input "Update Schedule"
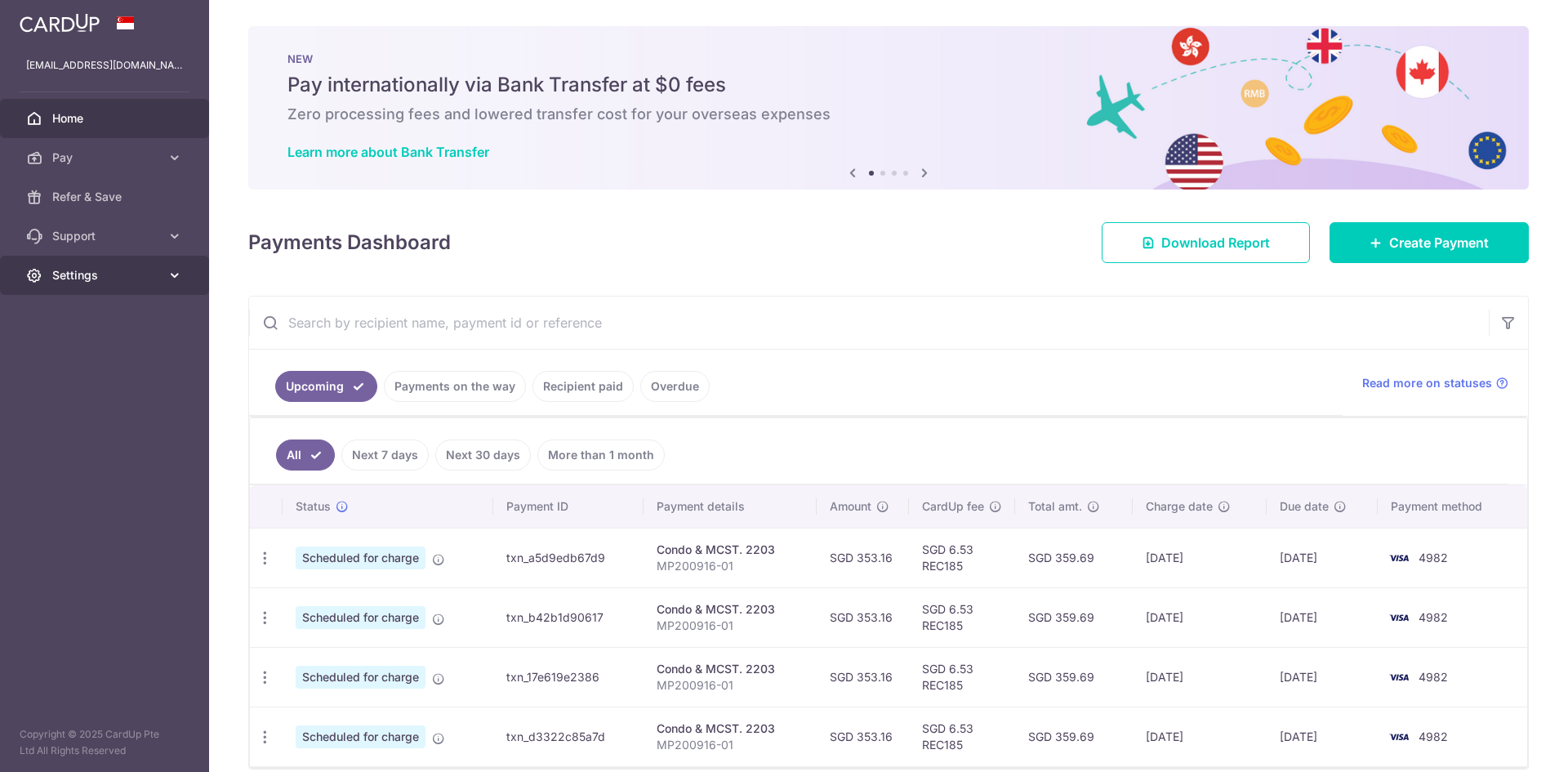
click at [61, 272] on span "Settings" at bounding box center [106, 274] width 108 height 16
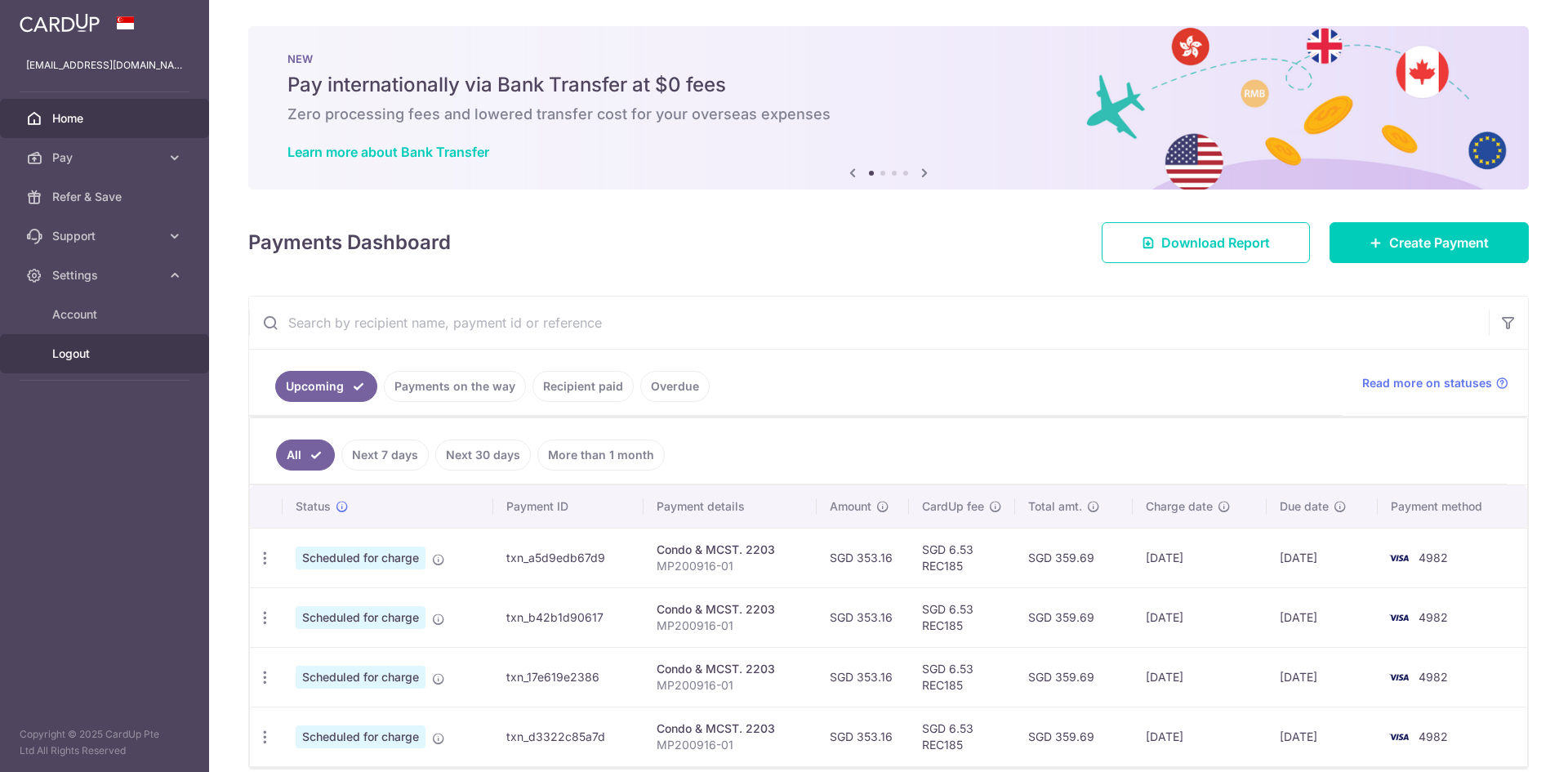
click at [80, 351] on span "Logout" at bounding box center [106, 353] width 108 height 16
